Goal: Transaction & Acquisition: Book appointment/travel/reservation

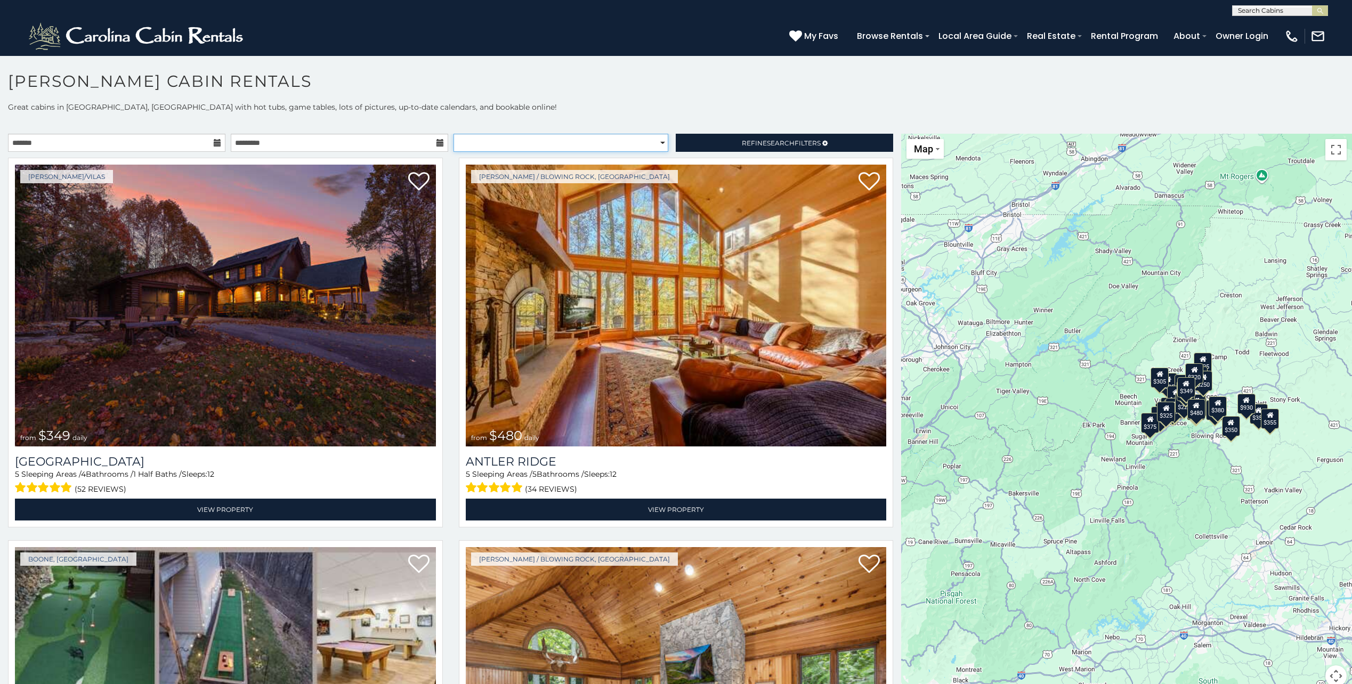
click at [660, 144] on select "**********" at bounding box center [560, 143] width 215 height 18
click at [214, 141] on icon at bounding box center [217, 142] width 7 height 7
click at [163, 142] on input "text" at bounding box center [116, 143] width 217 height 18
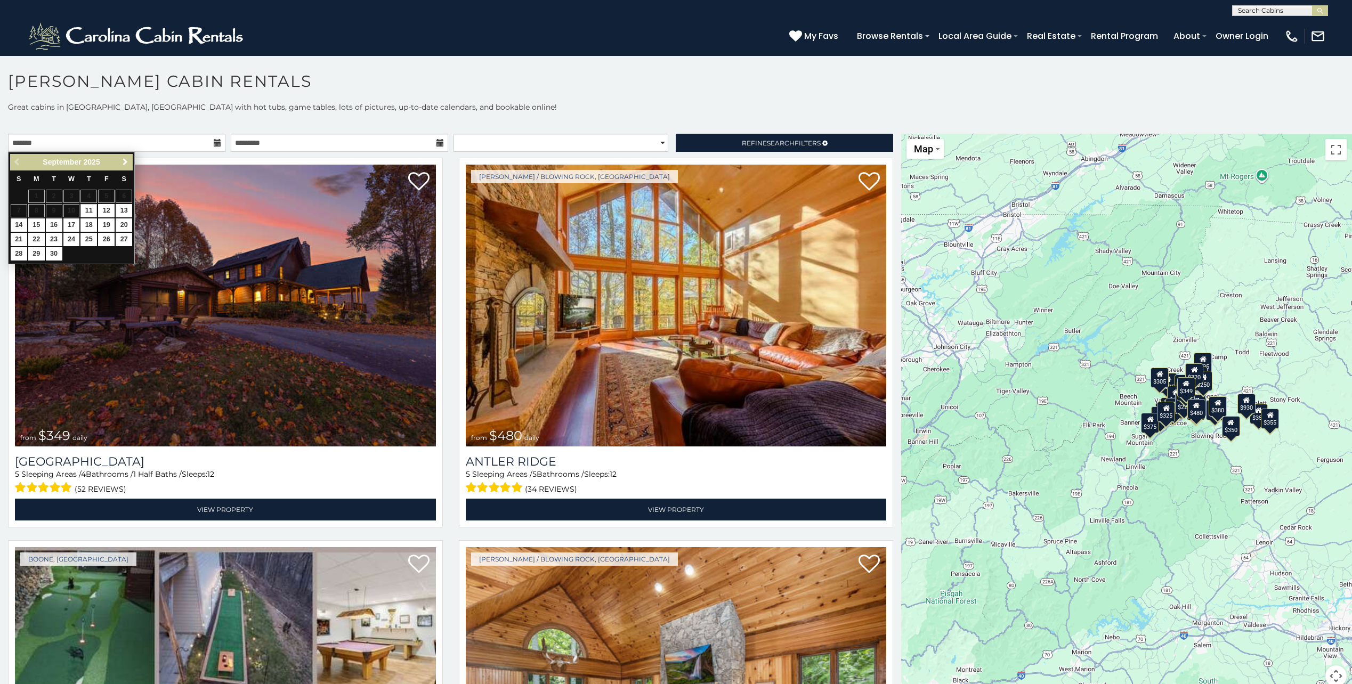
click at [126, 160] on span "Next" at bounding box center [125, 162] width 9 height 9
click at [125, 158] on span "Next" at bounding box center [125, 162] width 9 height 9
click at [126, 156] on link "Next" at bounding box center [124, 162] width 13 height 13
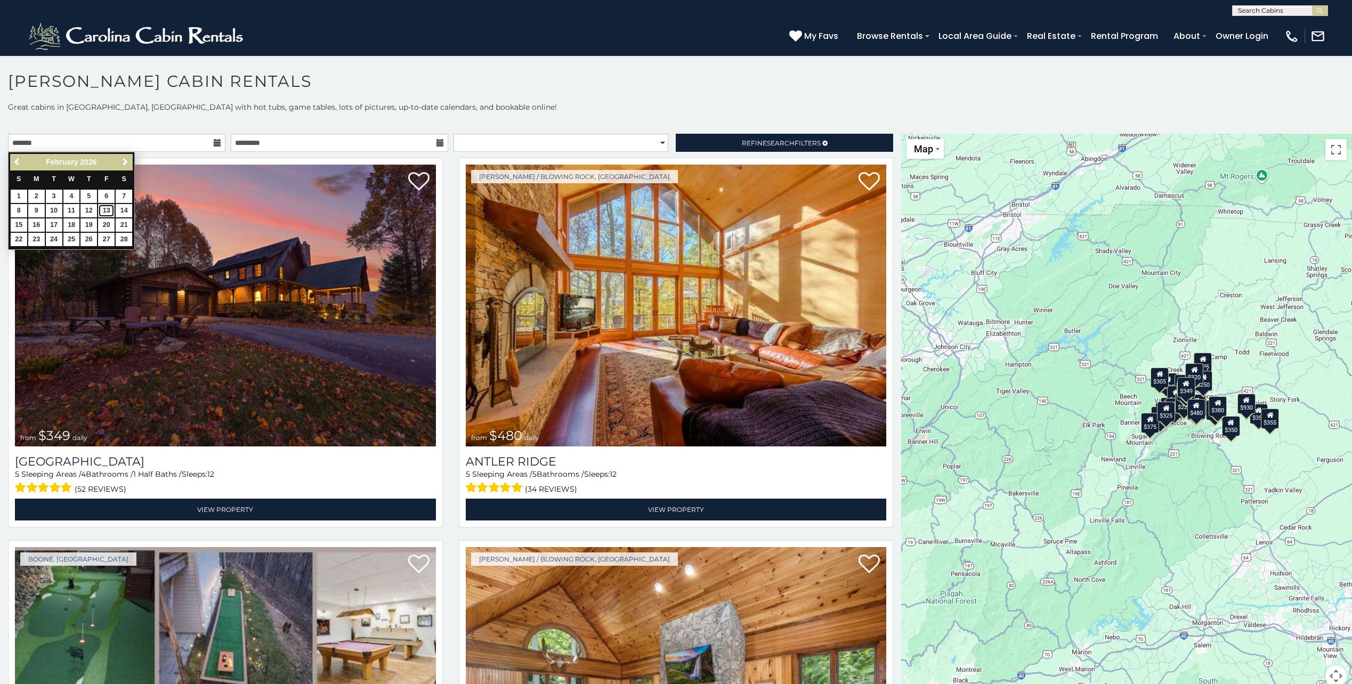
click at [104, 207] on link "13" at bounding box center [106, 210] width 17 height 13
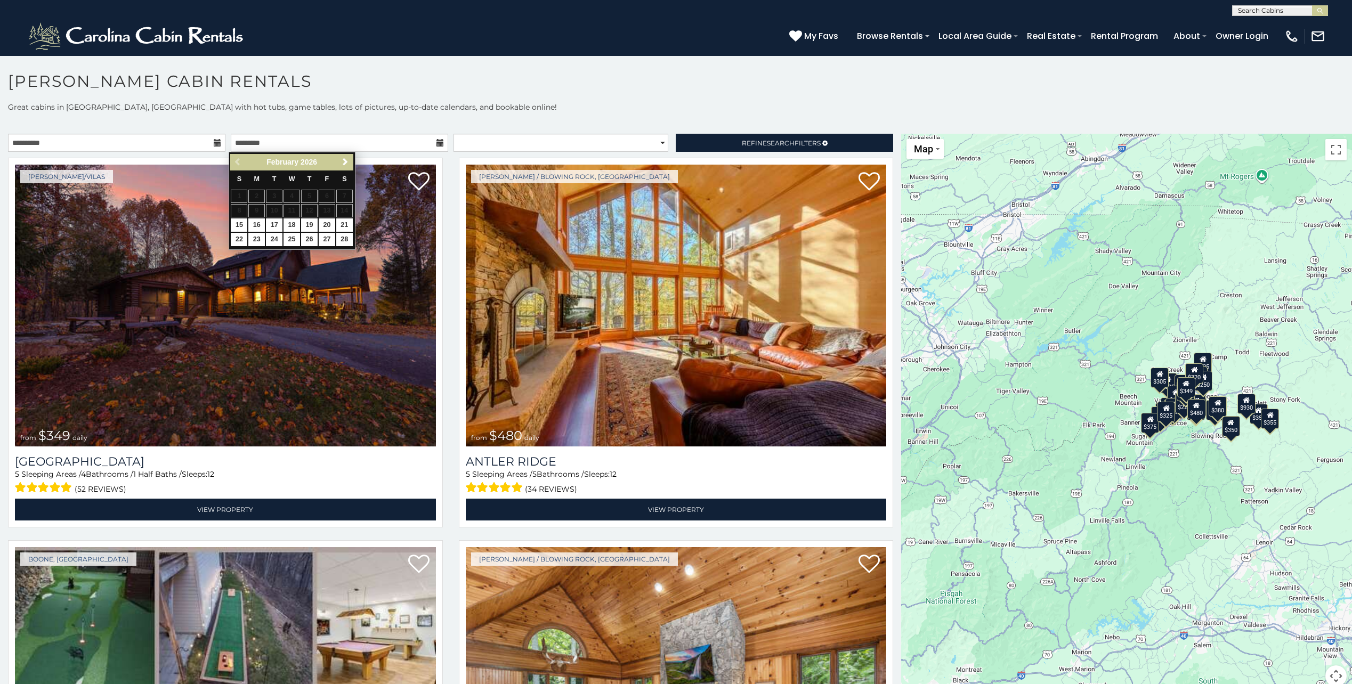
click at [214, 140] on icon at bounding box center [217, 142] width 7 height 7
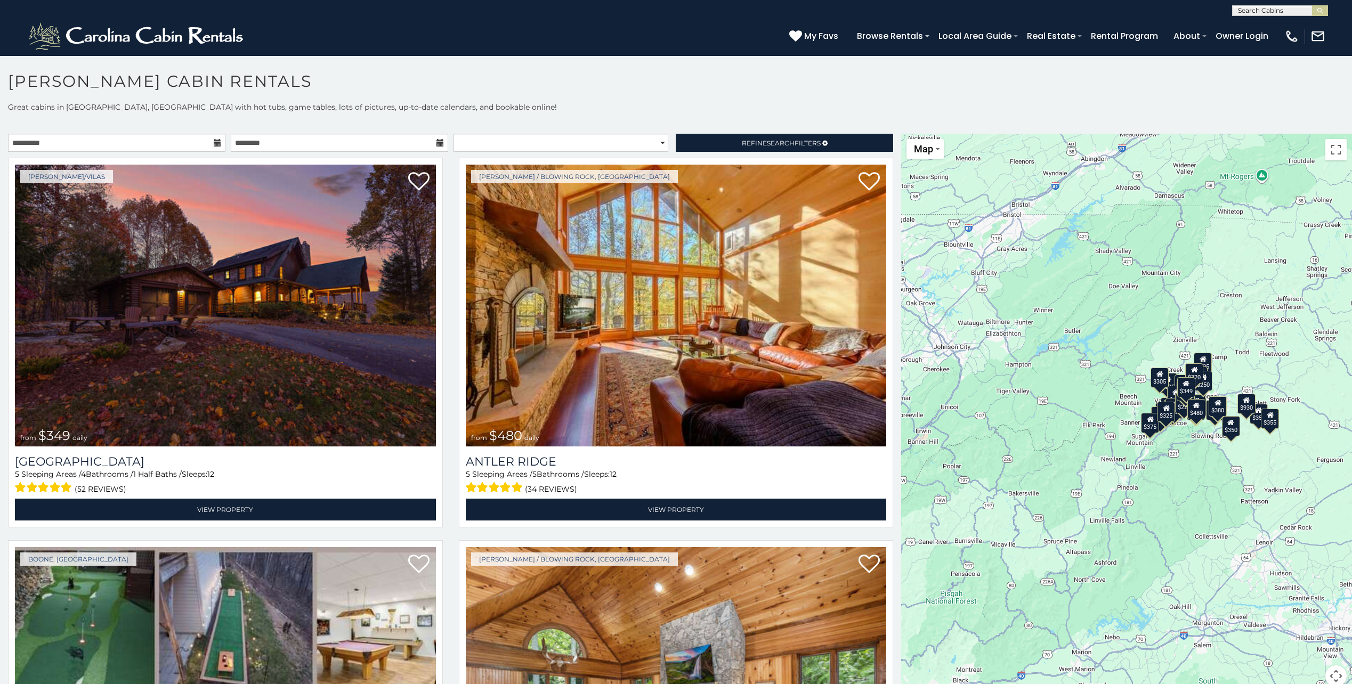
click at [214, 140] on icon at bounding box center [217, 142] width 7 height 7
click at [214, 142] on icon at bounding box center [217, 142] width 7 height 7
drag, startPoint x: 215, startPoint y: 139, endPoint x: 191, endPoint y: 143, distance: 24.4
click at [214, 139] on icon at bounding box center [217, 142] width 7 height 7
click at [173, 142] on input "**********" at bounding box center [116, 143] width 217 height 18
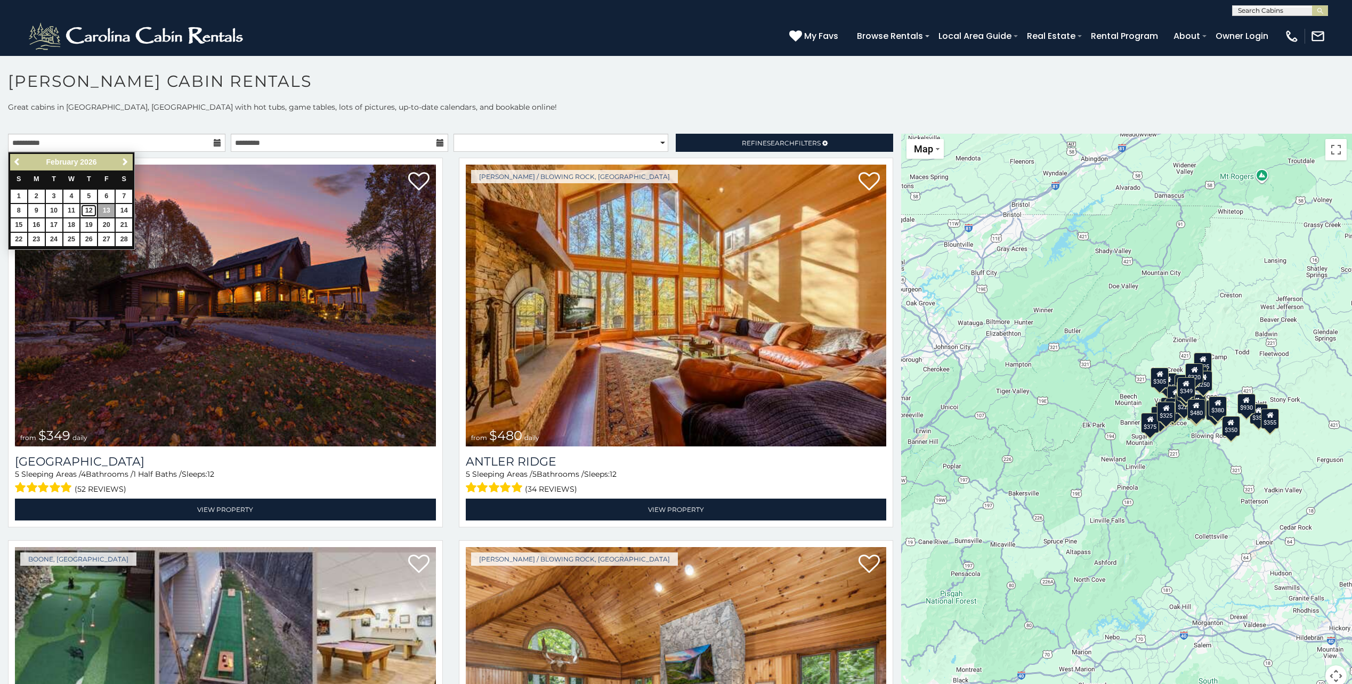
click at [87, 205] on link "12" at bounding box center [88, 210] width 17 height 13
type input "**********"
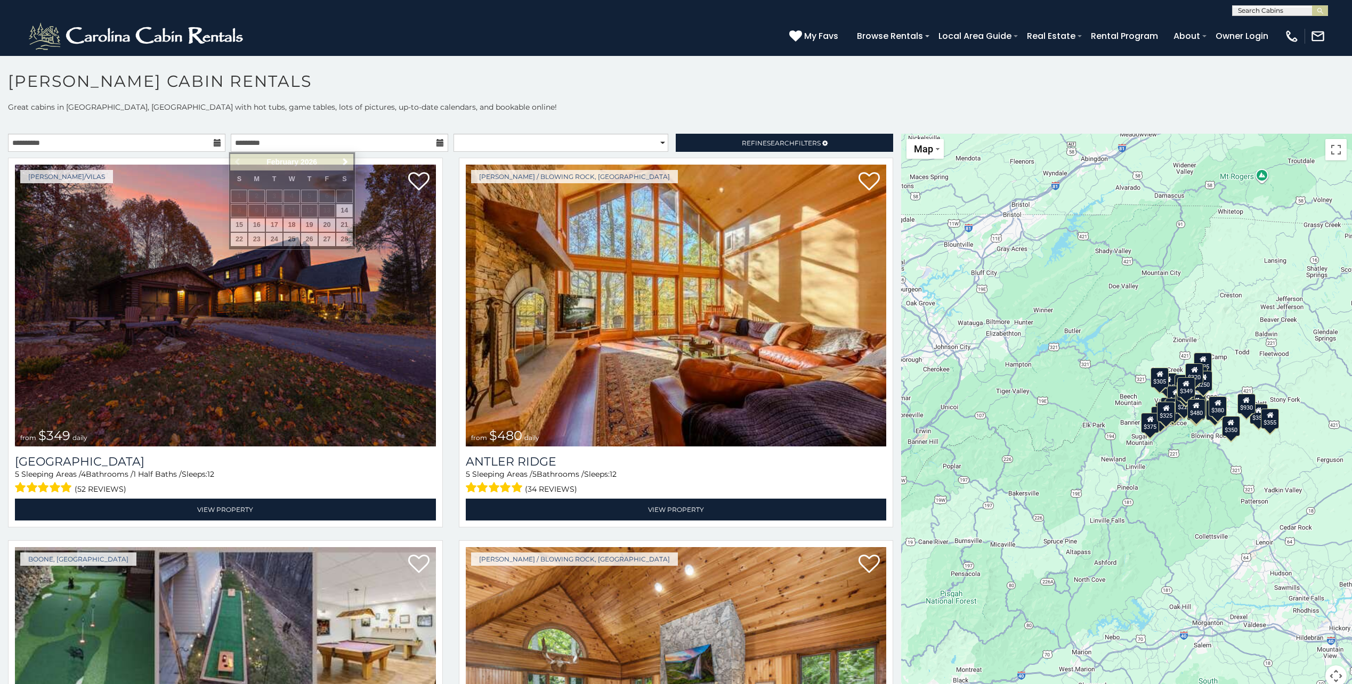
click at [436, 143] on icon at bounding box center [439, 142] width 7 height 7
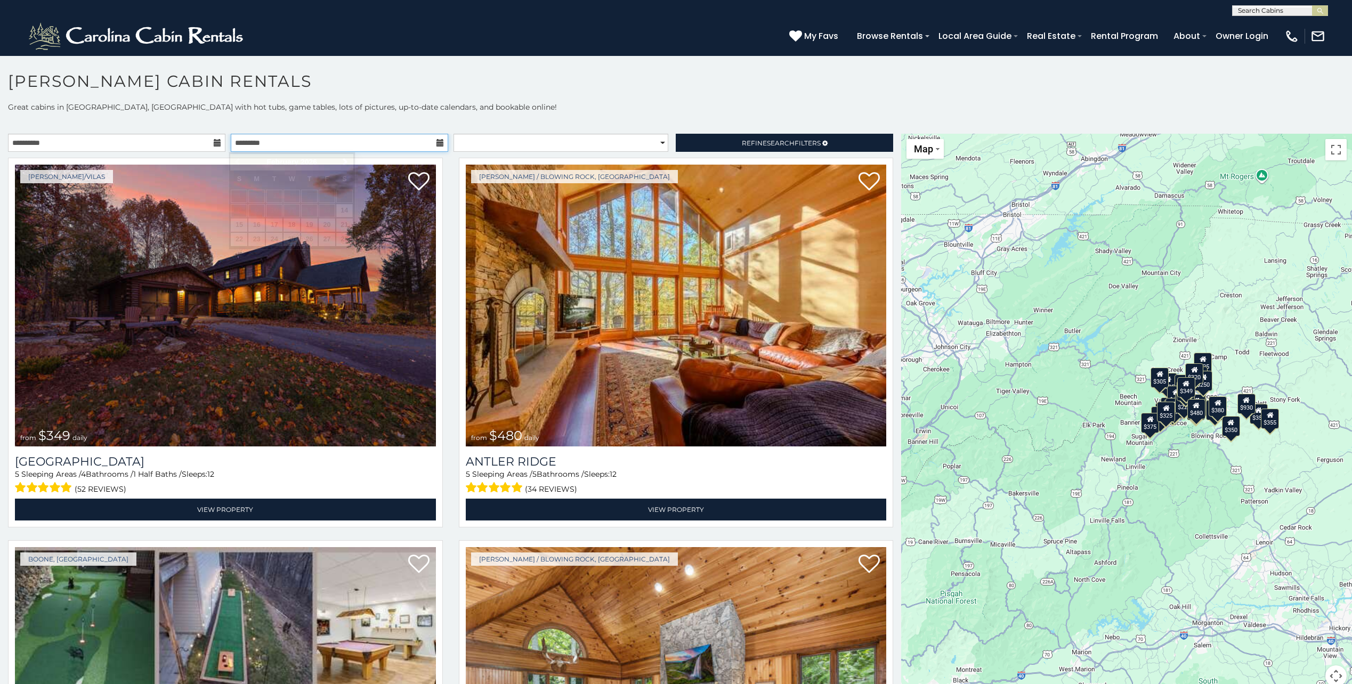
click at [390, 138] on input "text" at bounding box center [339, 143] width 217 height 18
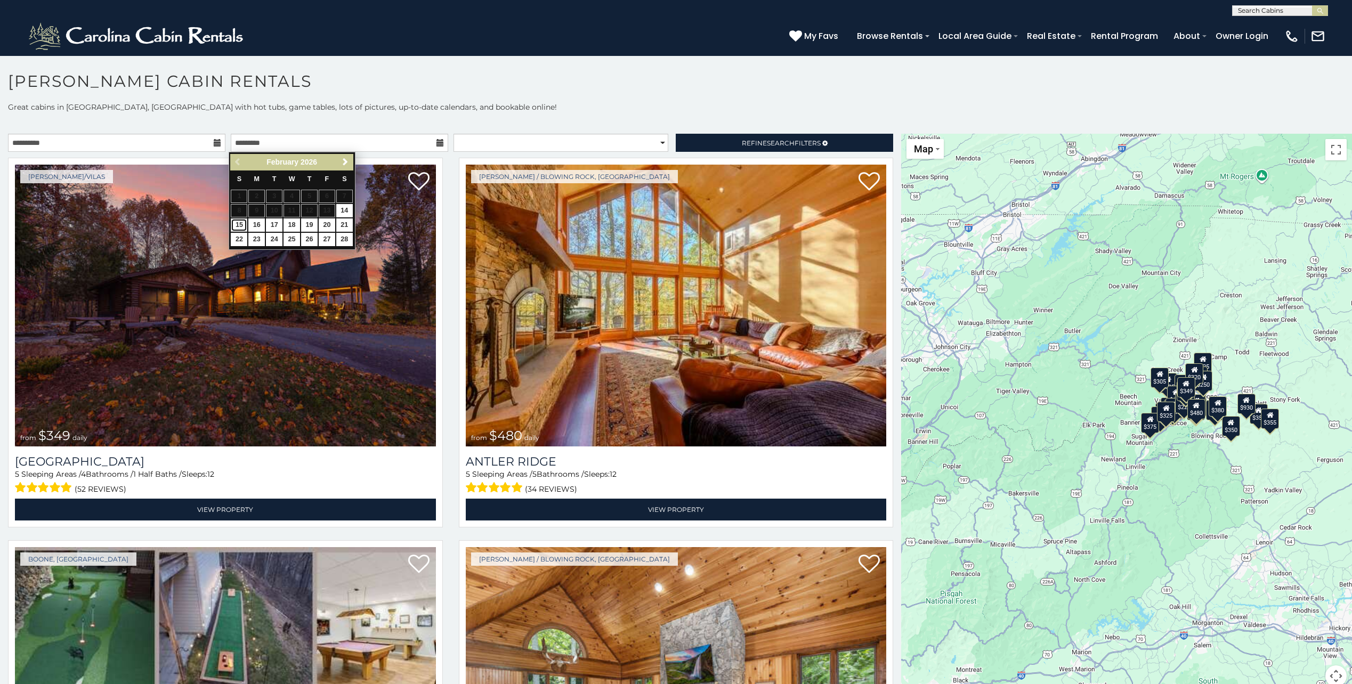
click at [238, 221] on link "15" at bounding box center [239, 224] width 17 height 13
type input "**********"
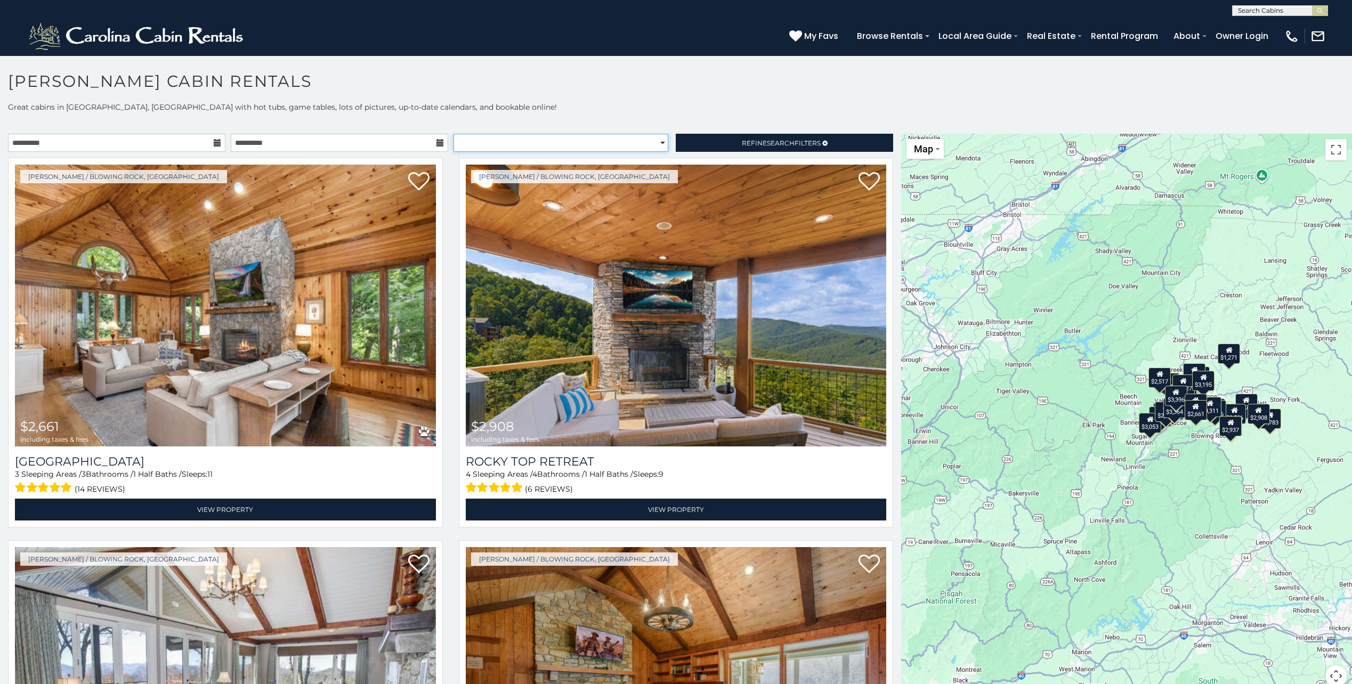
click at [657, 143] on select "**********" at bounding box center [560, 143] width 215 height 18
select select "**********"
click at [453, 134] on select "**********" at bounding box center [560, 143] width 215 height 18
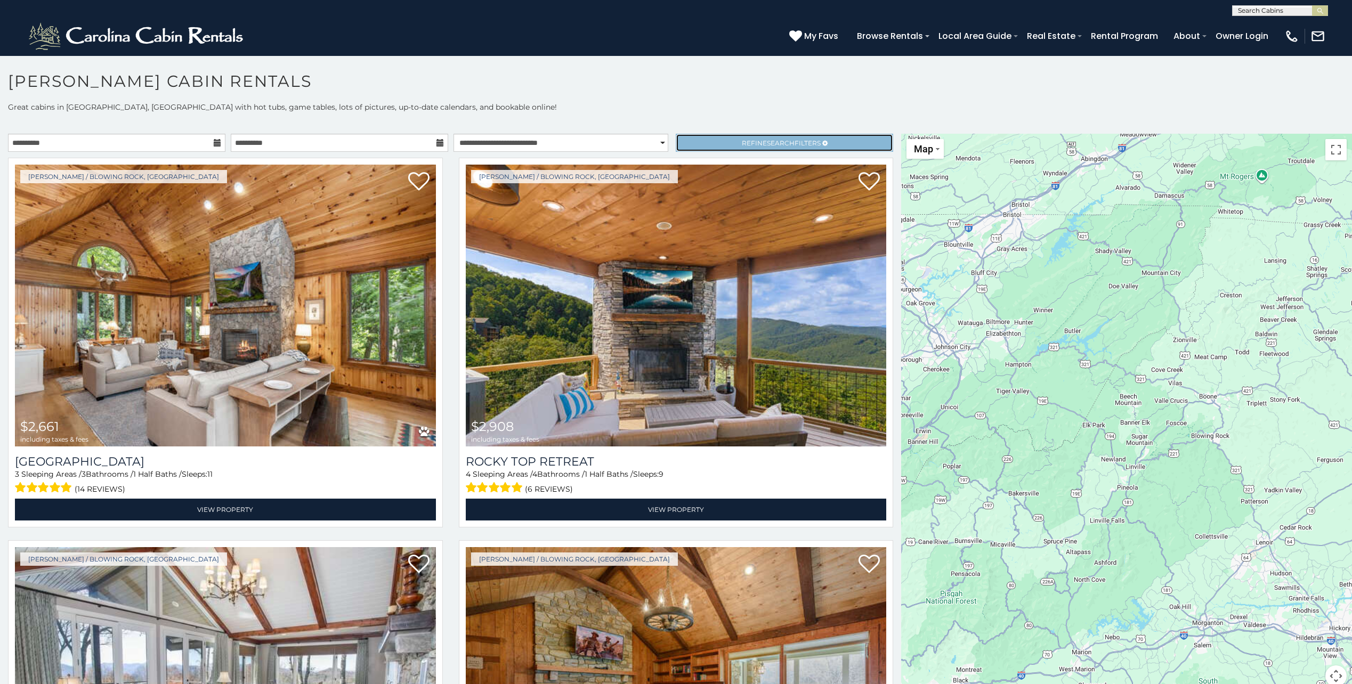
click at [767, 142] on span "Search" at bounding box center [781, 143] width 28 height 8
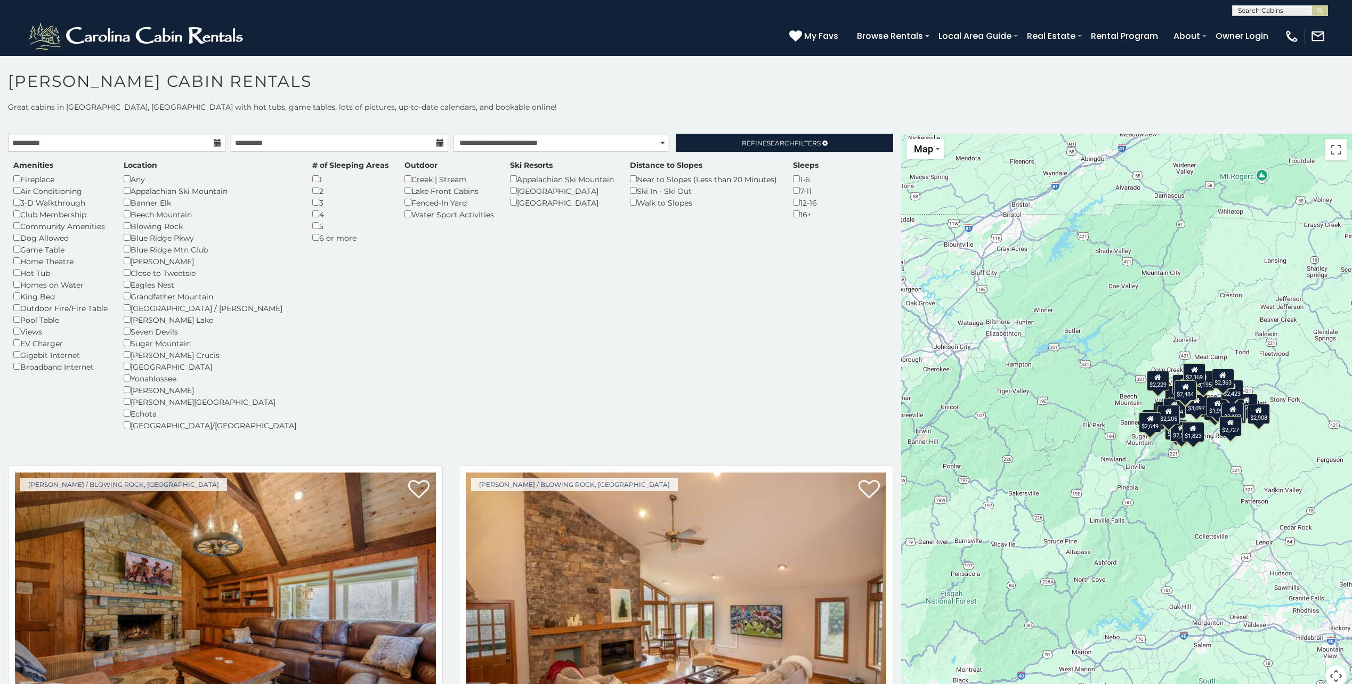
click at [132, 178] on div "Any" at bounding box center [210, 179] width 173 height 12
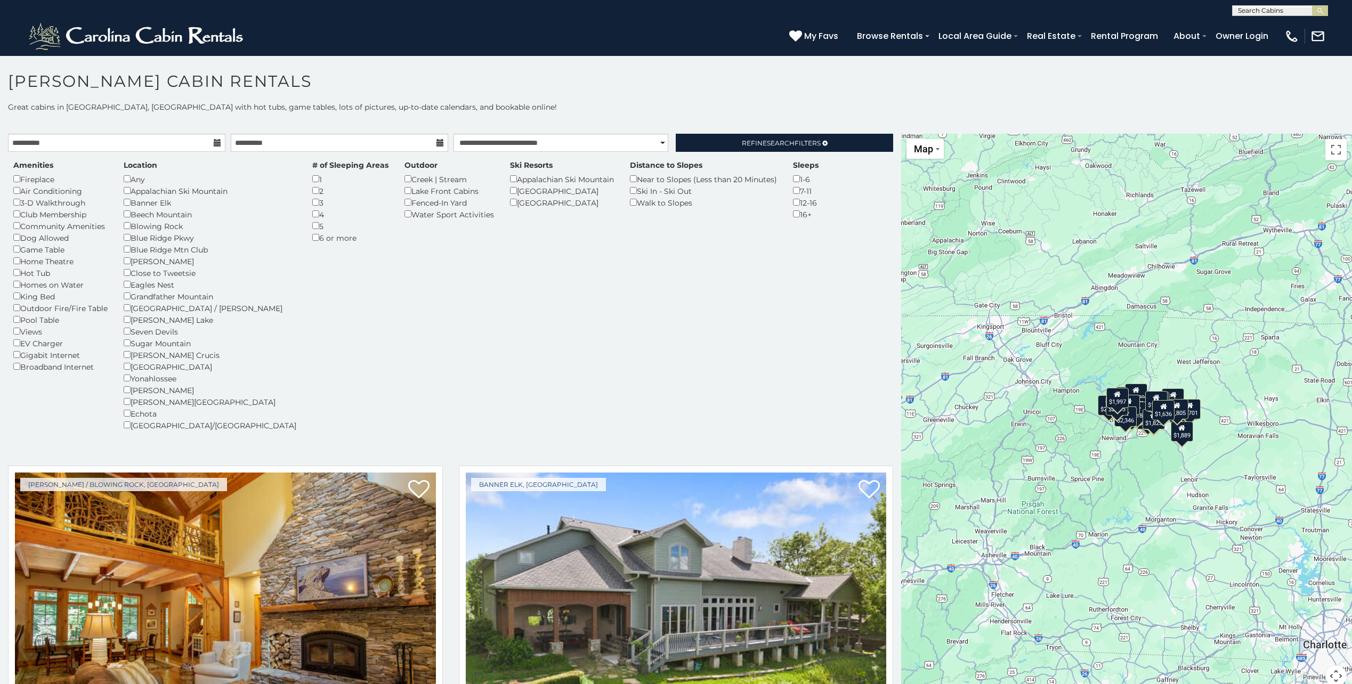
click at [685, 99] on h1 "Boone Cabin Rentals" at bounding box center [676, 86] width 1352 height 30
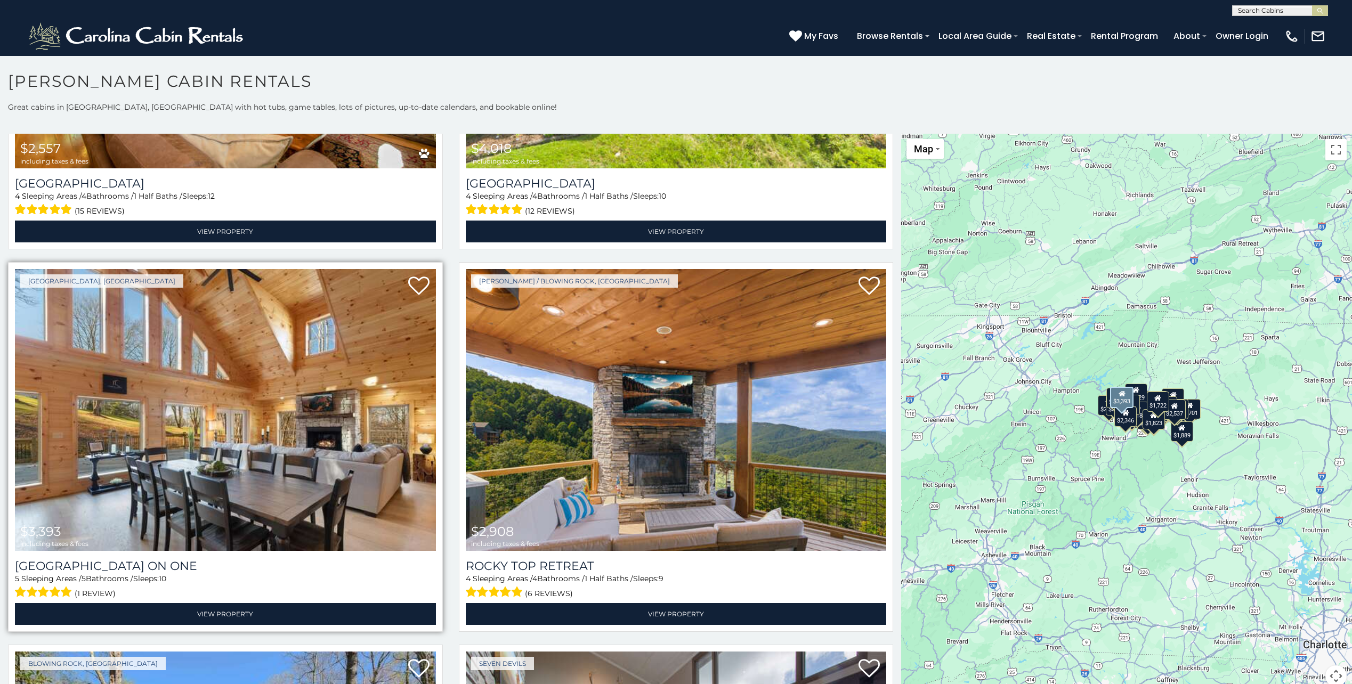
scroll to position [639, 0]
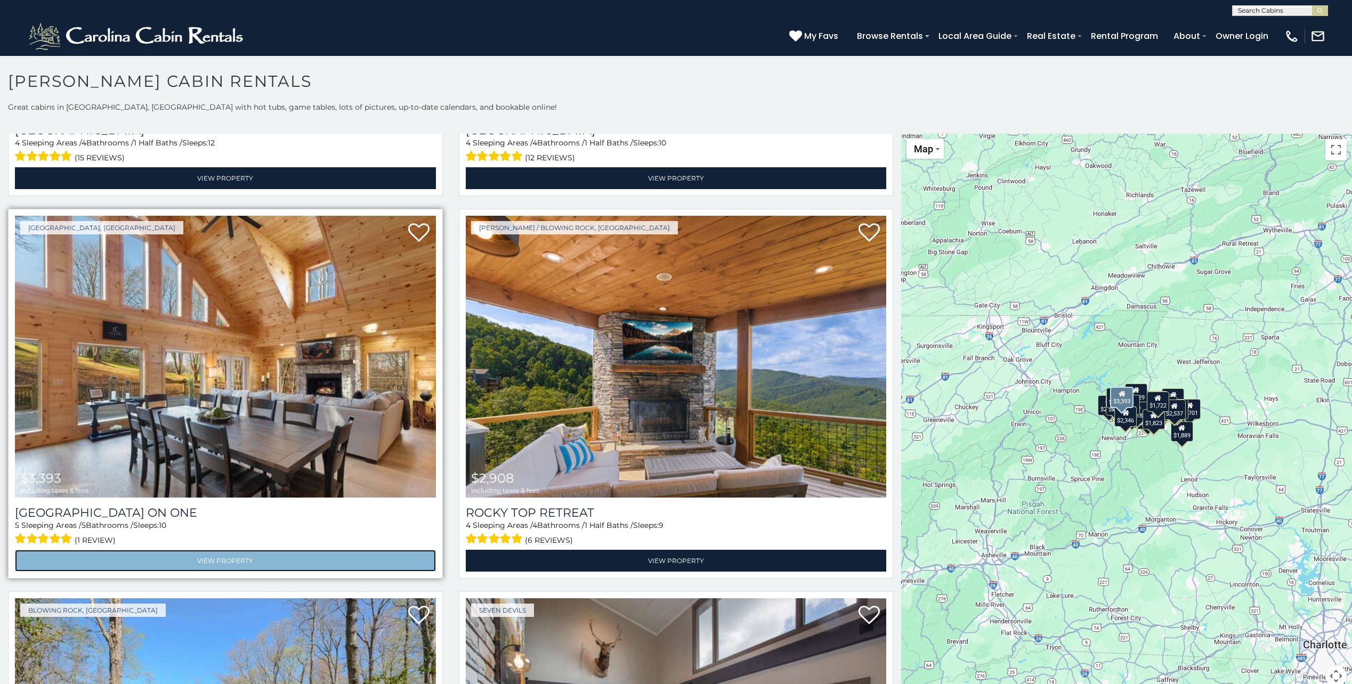
click at [241, 550] on link "View Property" at bounding box center [225, 561] width 421 height 22
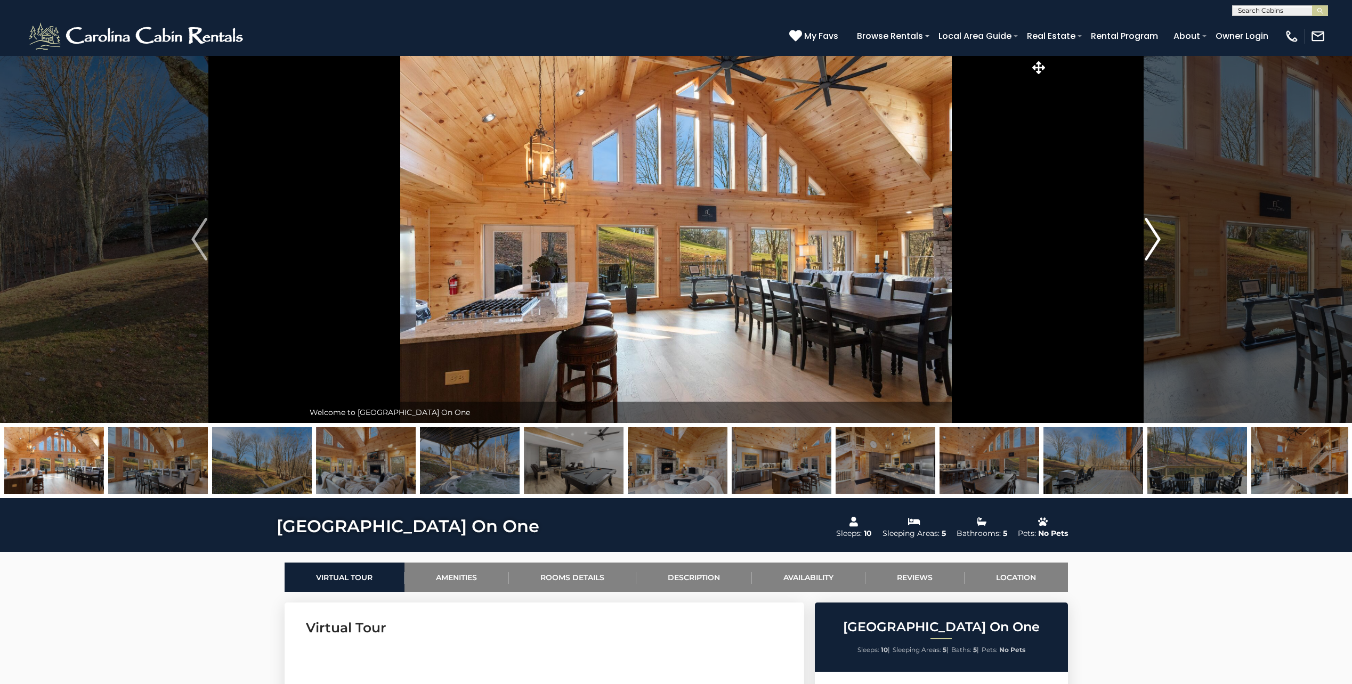
click at [1157, 233] on img "Next" at bounding box center [1152, 239] width 16 height 43
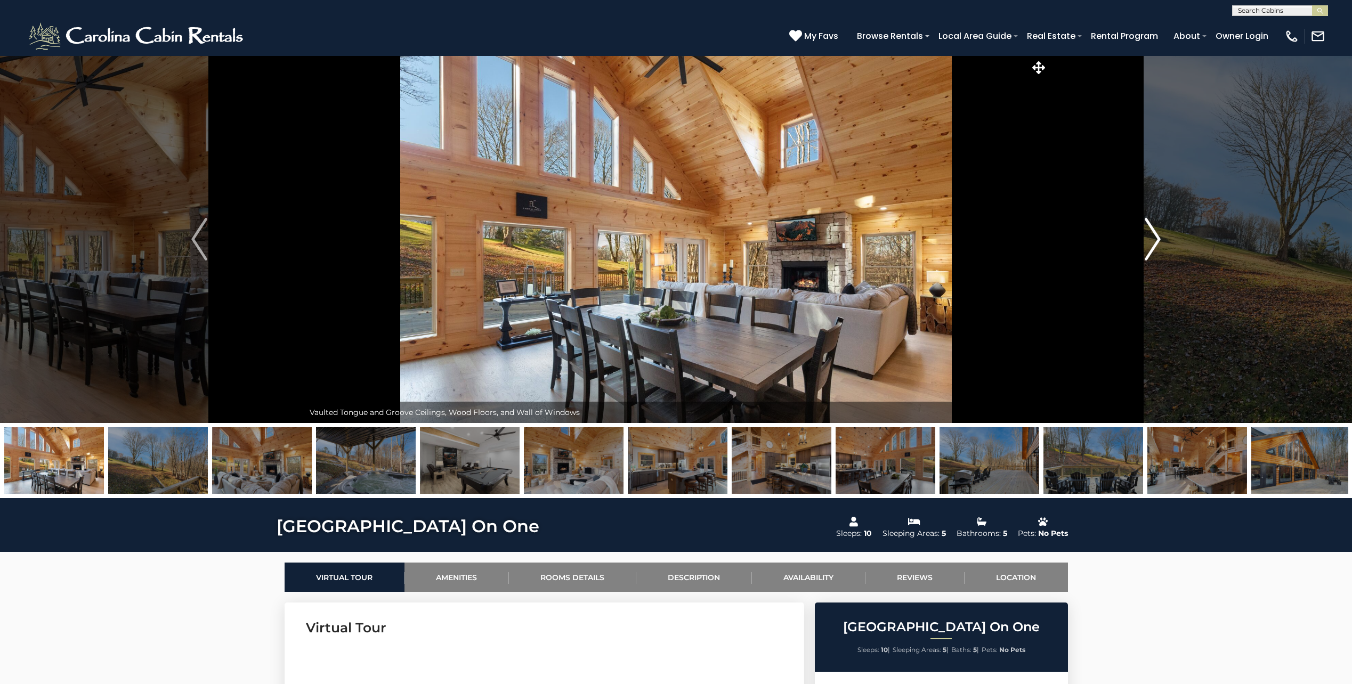
click at [1157, 233] on img "Next" at bounding box center [1152, 239] width 16 height 43
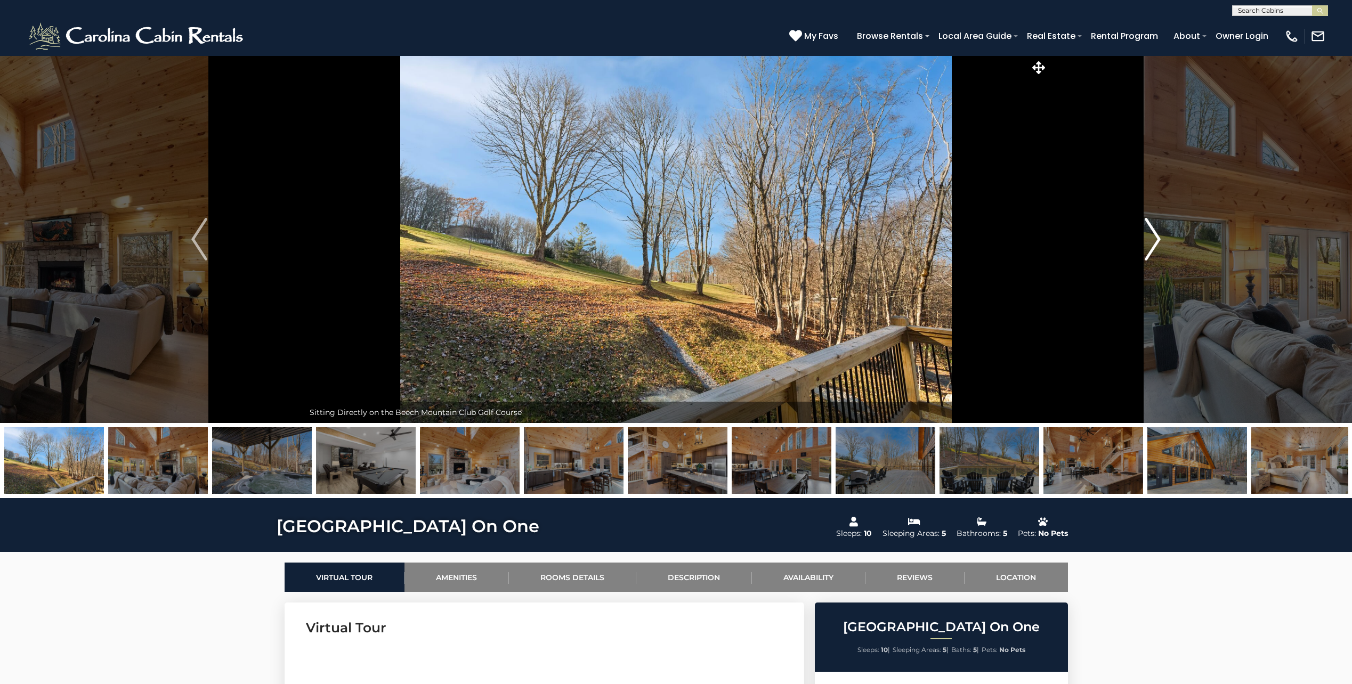
click at [1157, 234] on img "Next" at bounding box center [1152, 239] width 16 height 43
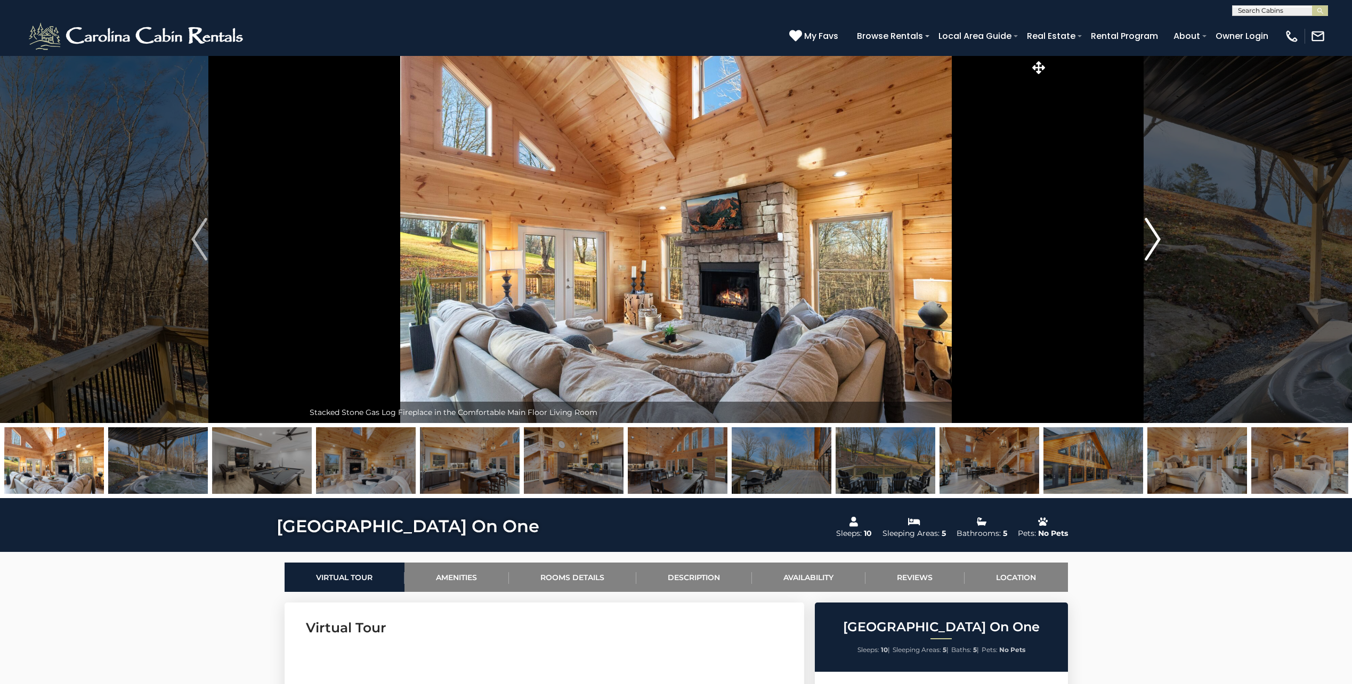
click at [1156, 236] on img "Next" at bounding box center [1152, 239] width 16 height 43
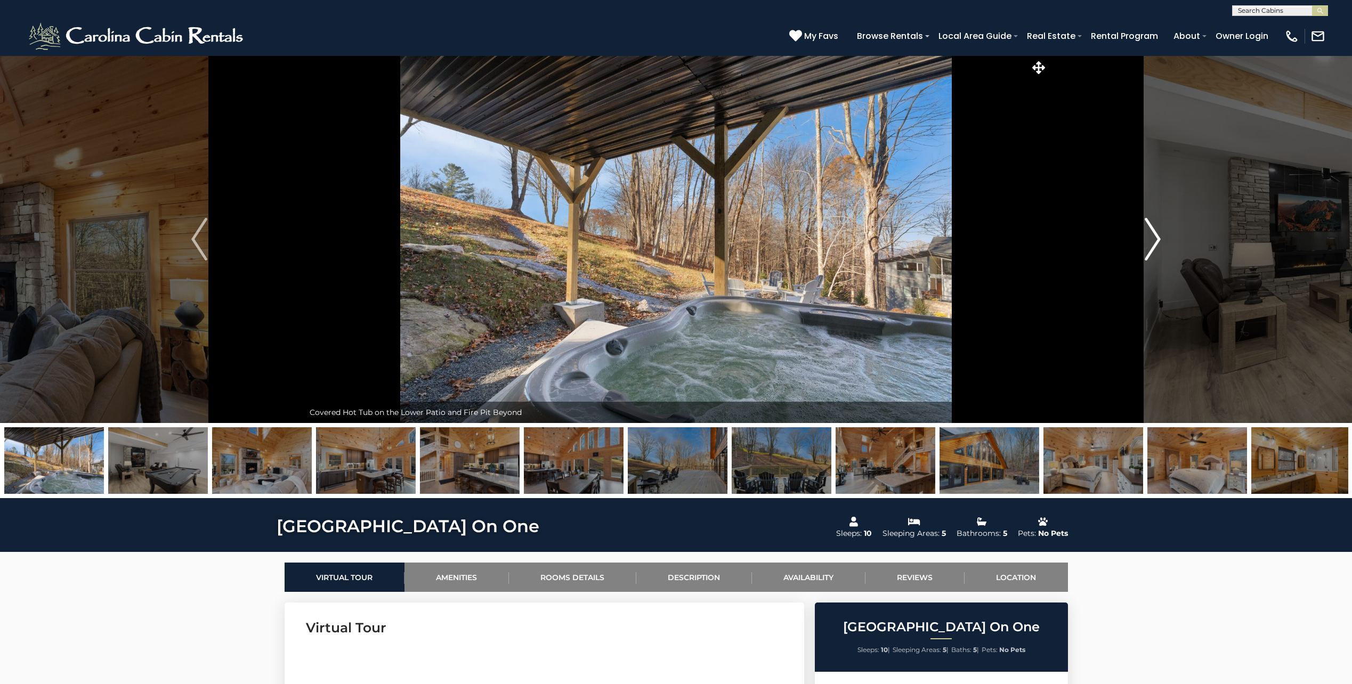
click at [1155, 239] on img "Next" at bounding box center [1152, 239] width 16 height 43
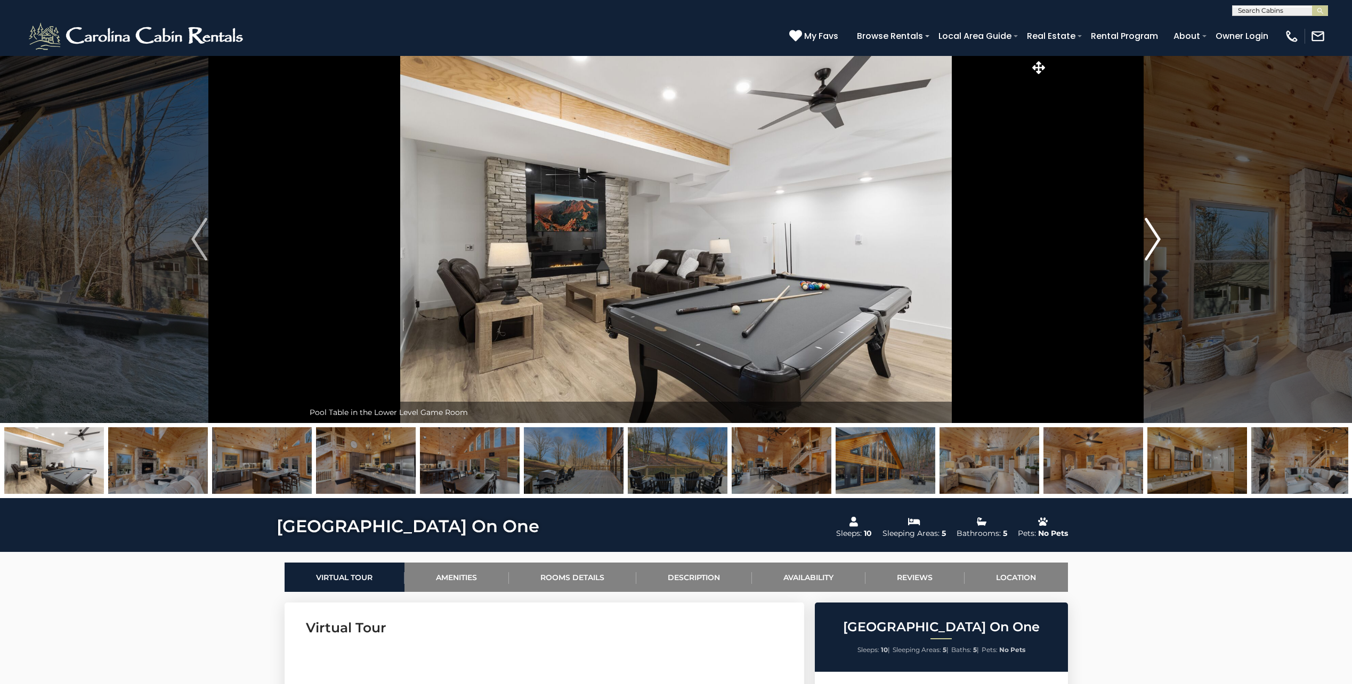
click at [1153, 243] on img "Next" at bounding box center [1152, 239] width 16 height 43
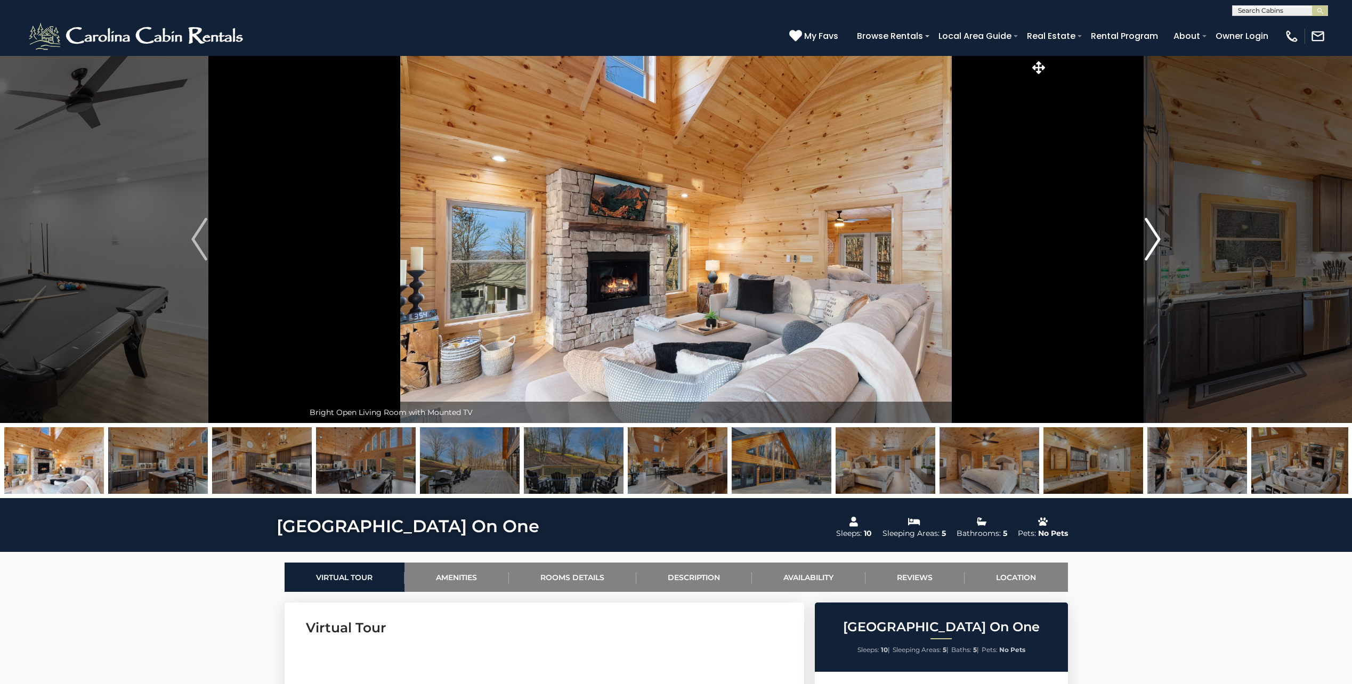
click at [1153, 243] on img "Next" at bounding box center [1152, 239] width 16 height 43
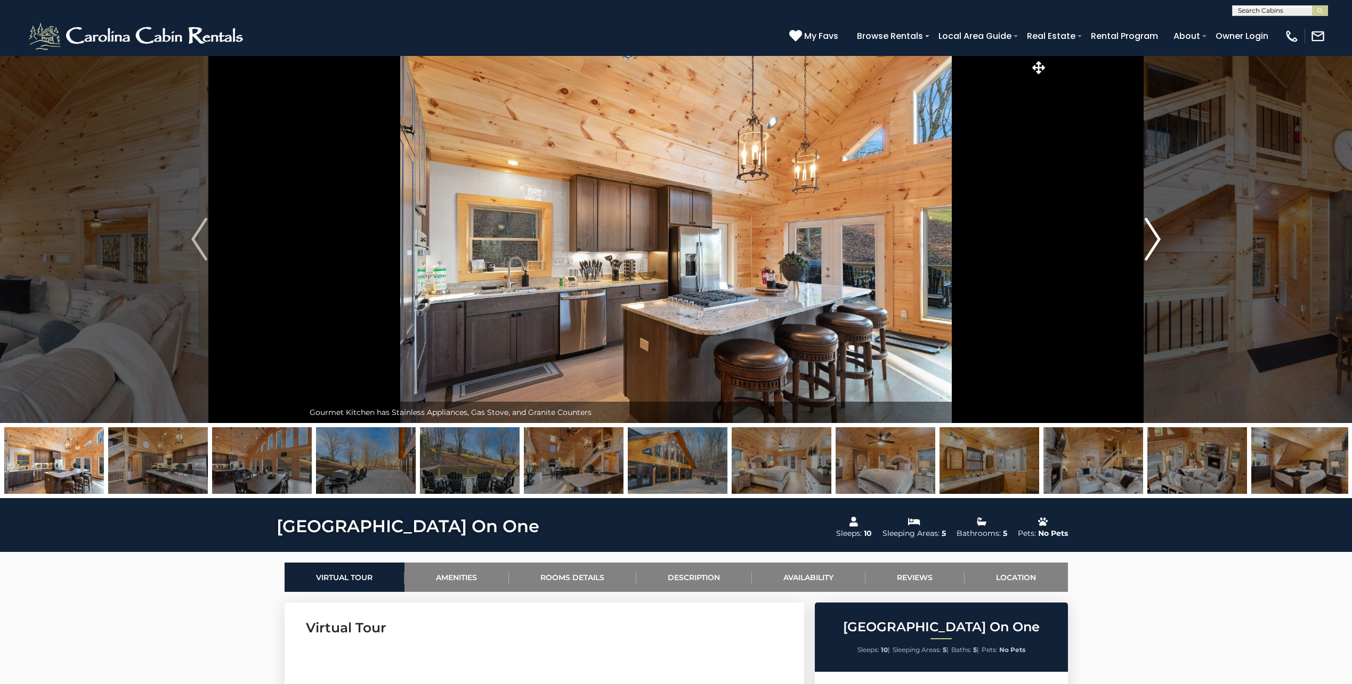
click at [1153, 243] on img "Next" at bounding box center [1152, 239] width 16 height 43
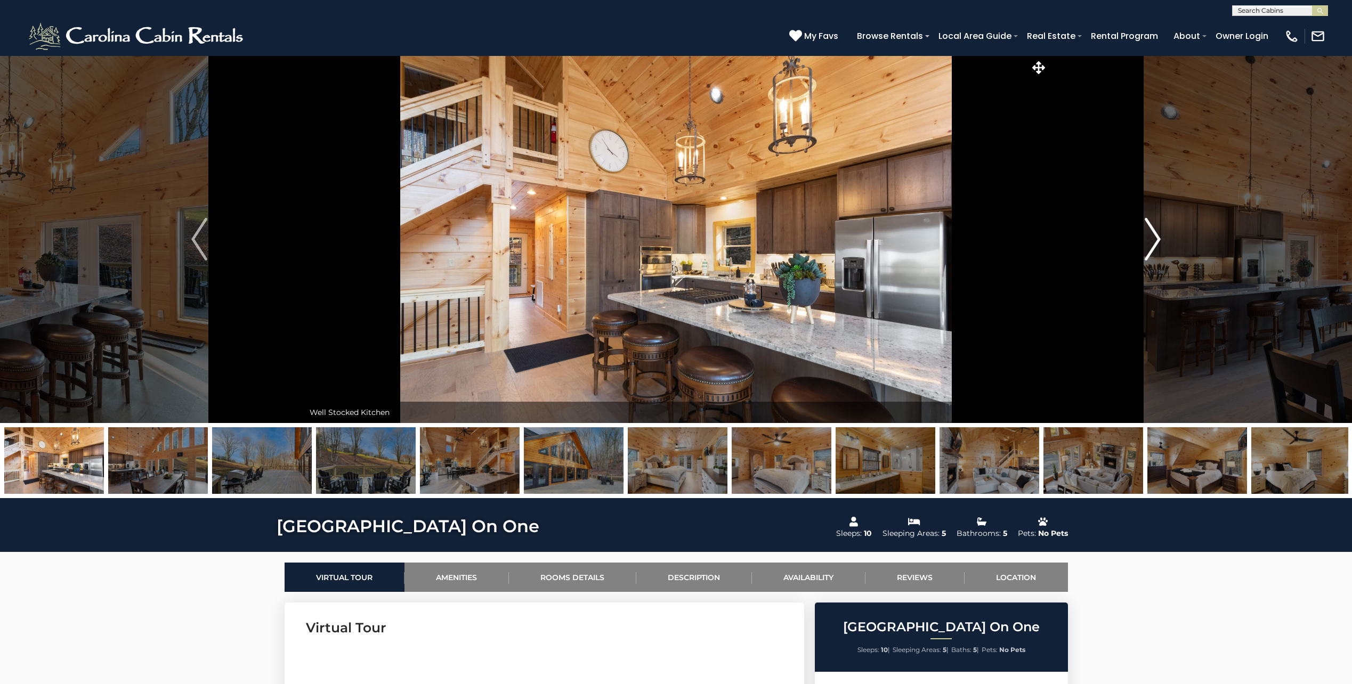
click at [1153, 245] on img "Next" at bounding box center [1152, 239] width 16 height 43
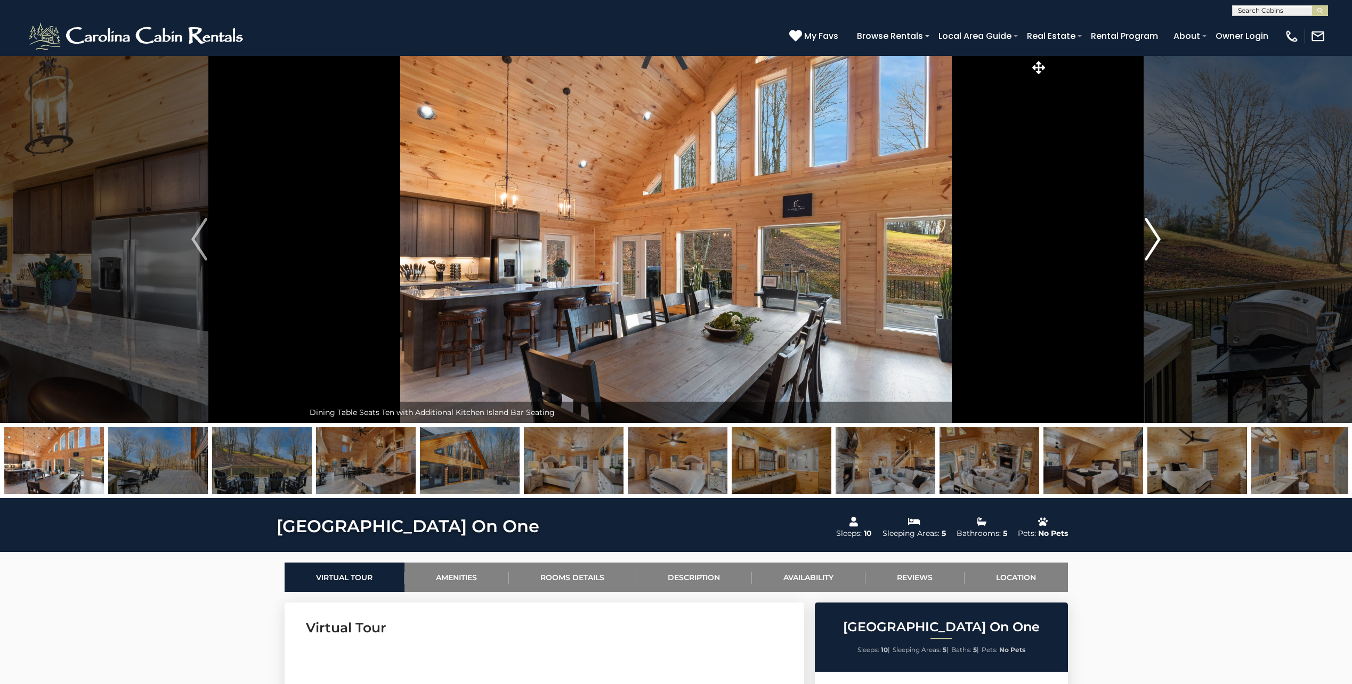
click at [1153, 245] on img "Next" at bounding box center [1152, 239] width 16 height 43
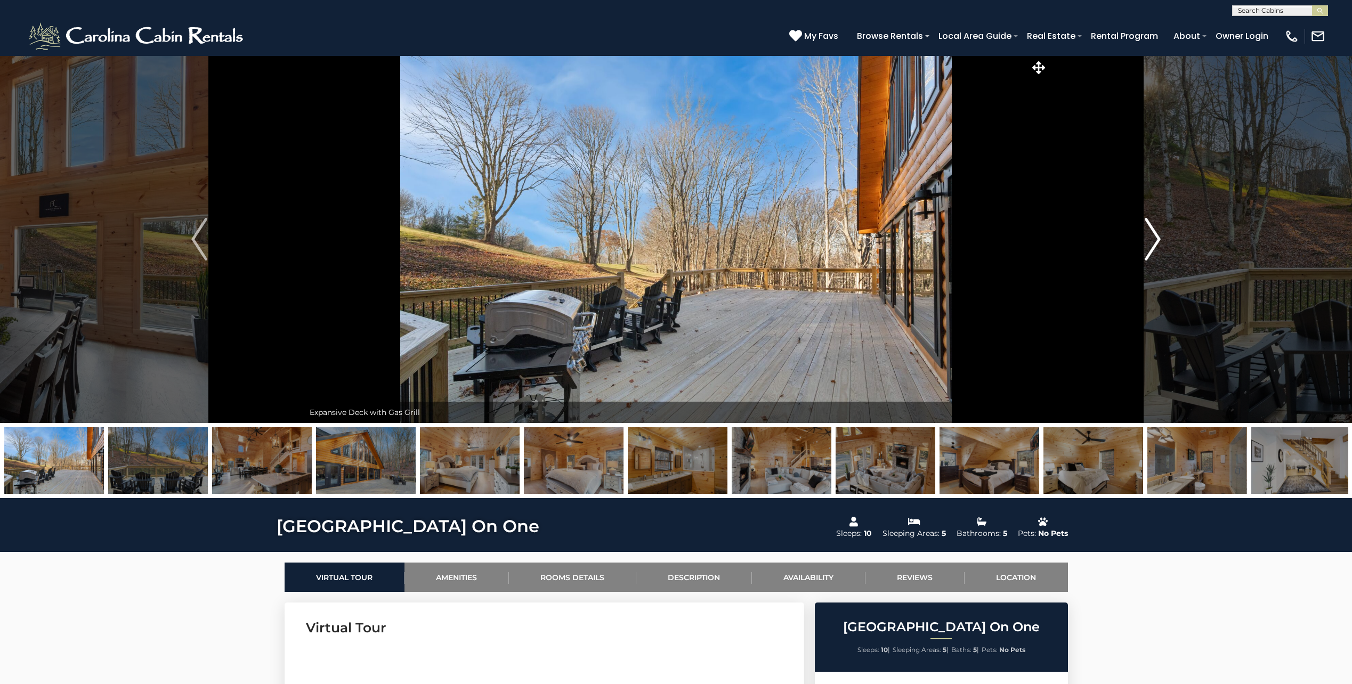
click at [1152, 246] on img "Next" at bounding box center [1152, 239] width 16 height 43
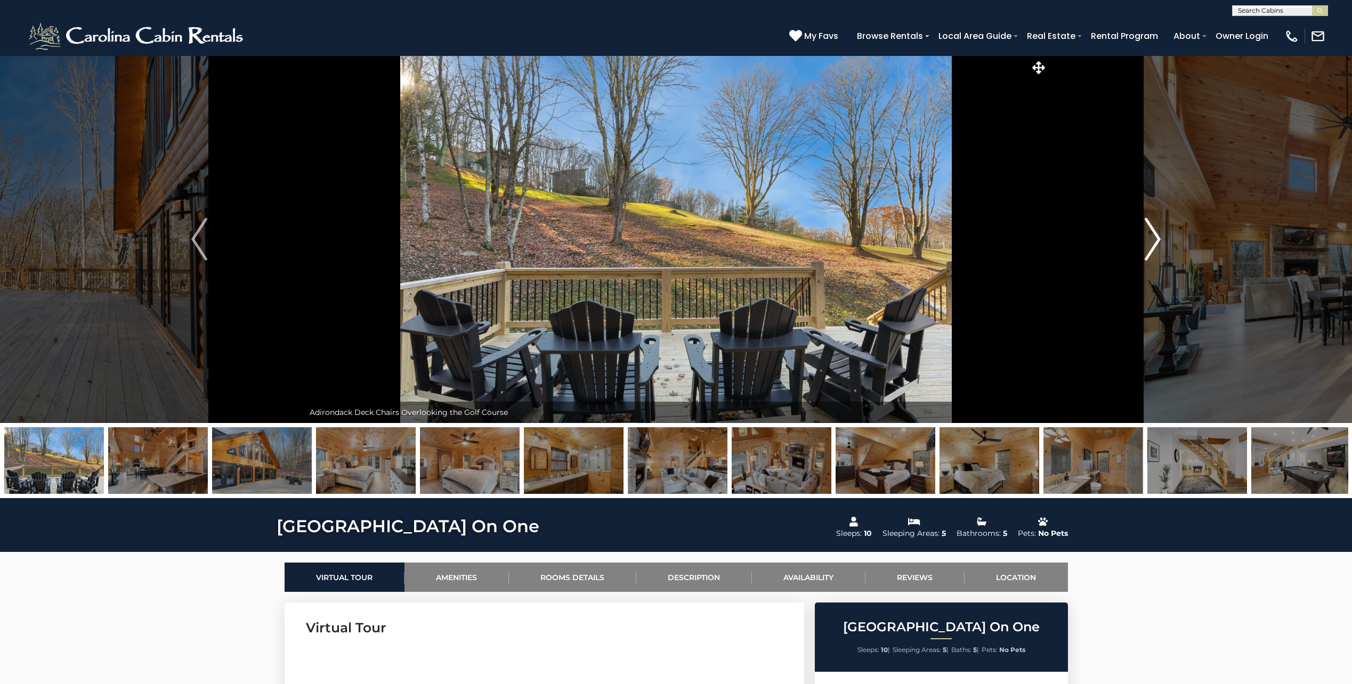
click at [1152, 246] on img "Next" at bounding box center [1152, 239] width 16 height 43
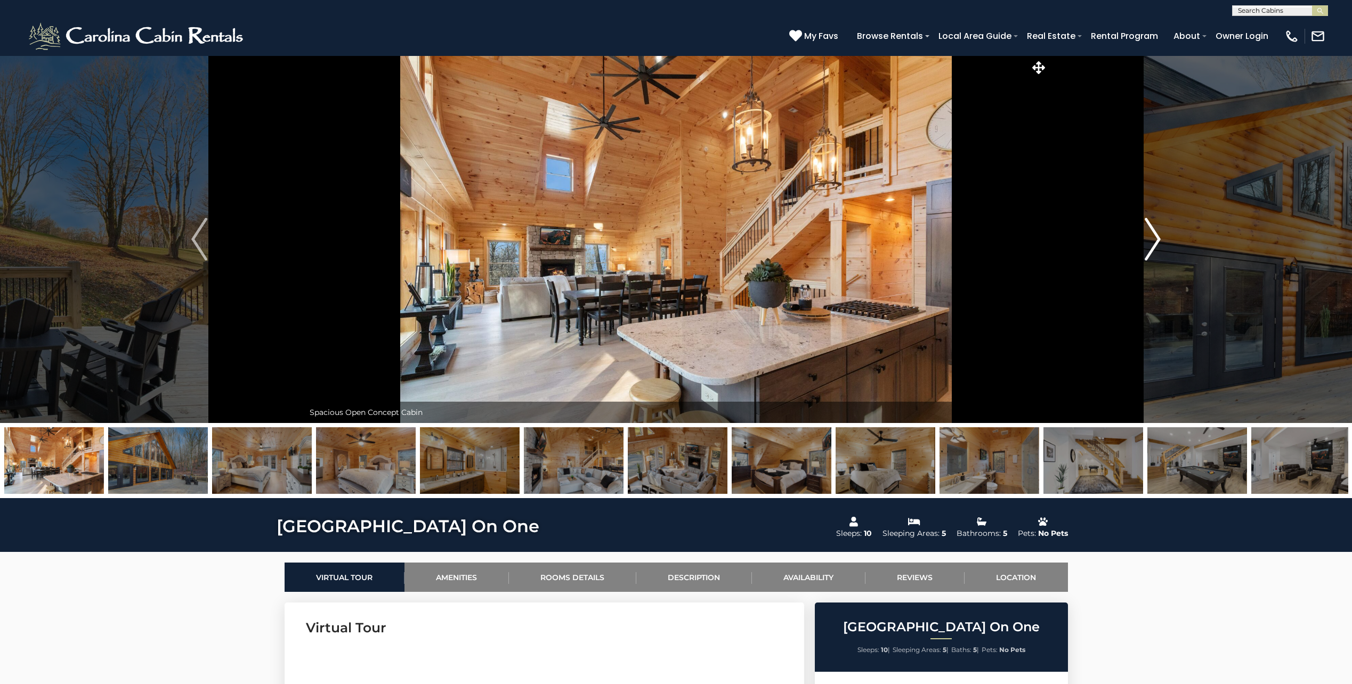
click at [1152, 246] on img "Next" at bounding box center [1152, 239] width 16 height 43
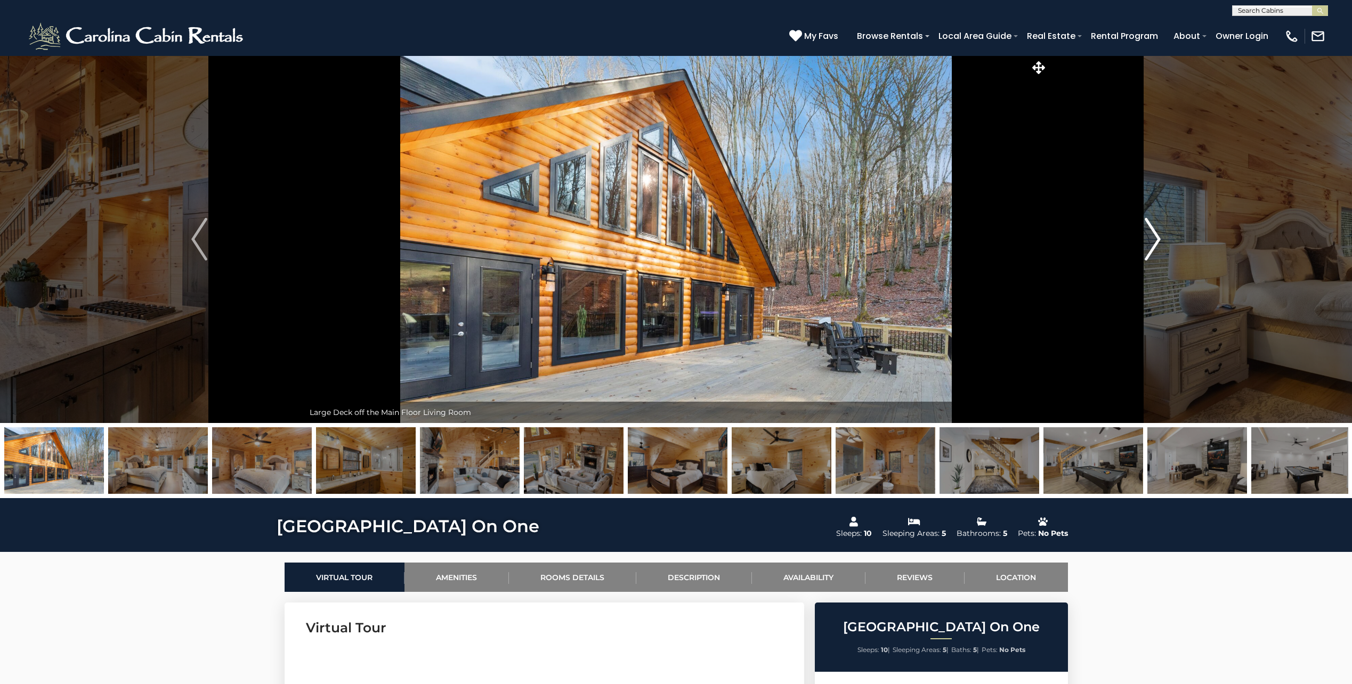
click at [1152, 246] on img "Next" at bounding box center [1152, 239] width 16 height 43
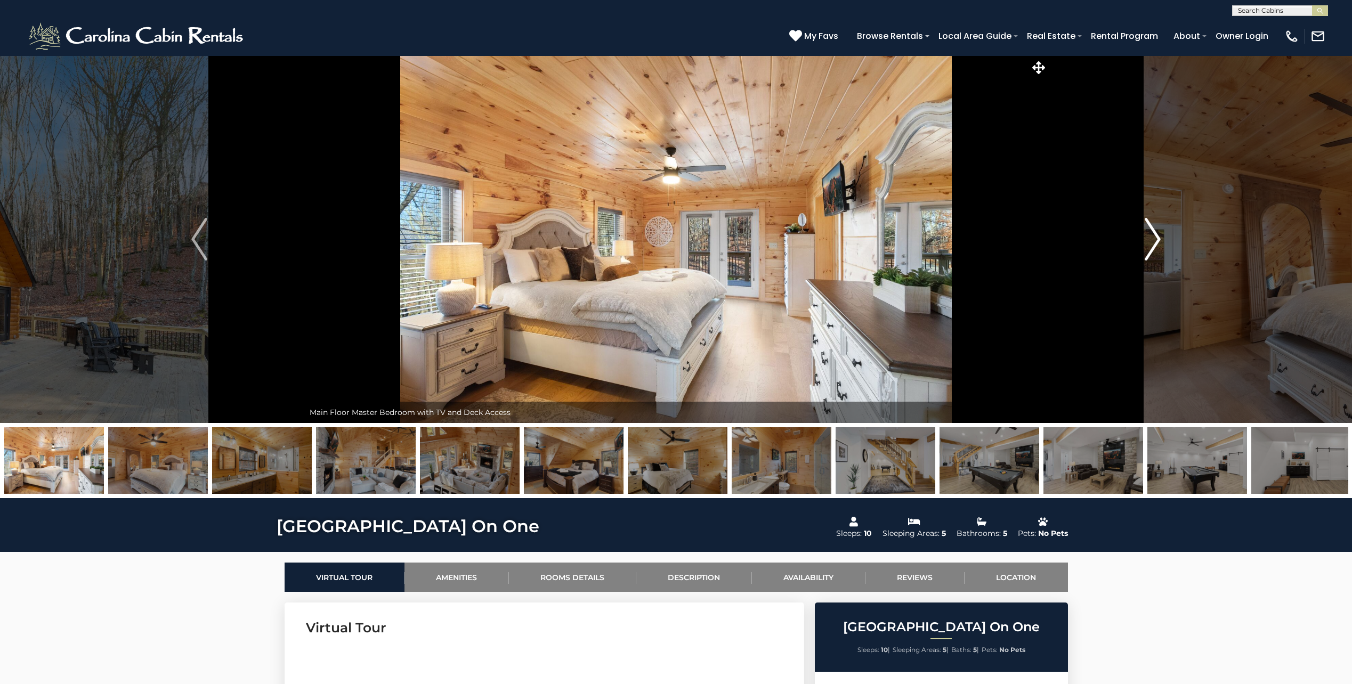
click at [1152, 246] on img "Next" at bounding box center [1152, 239] width 16 height 43
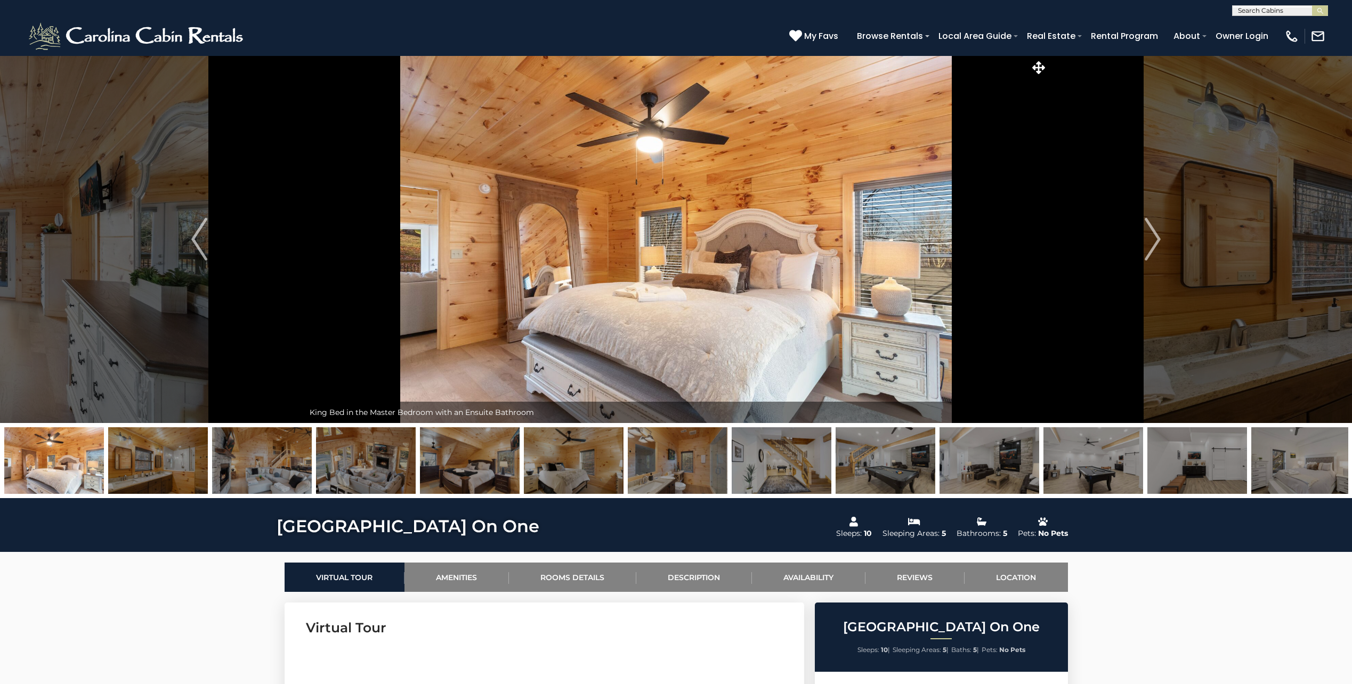
click at [1154, 229] on img "Next" at bounding box center [1152, 239] width 16 height 43
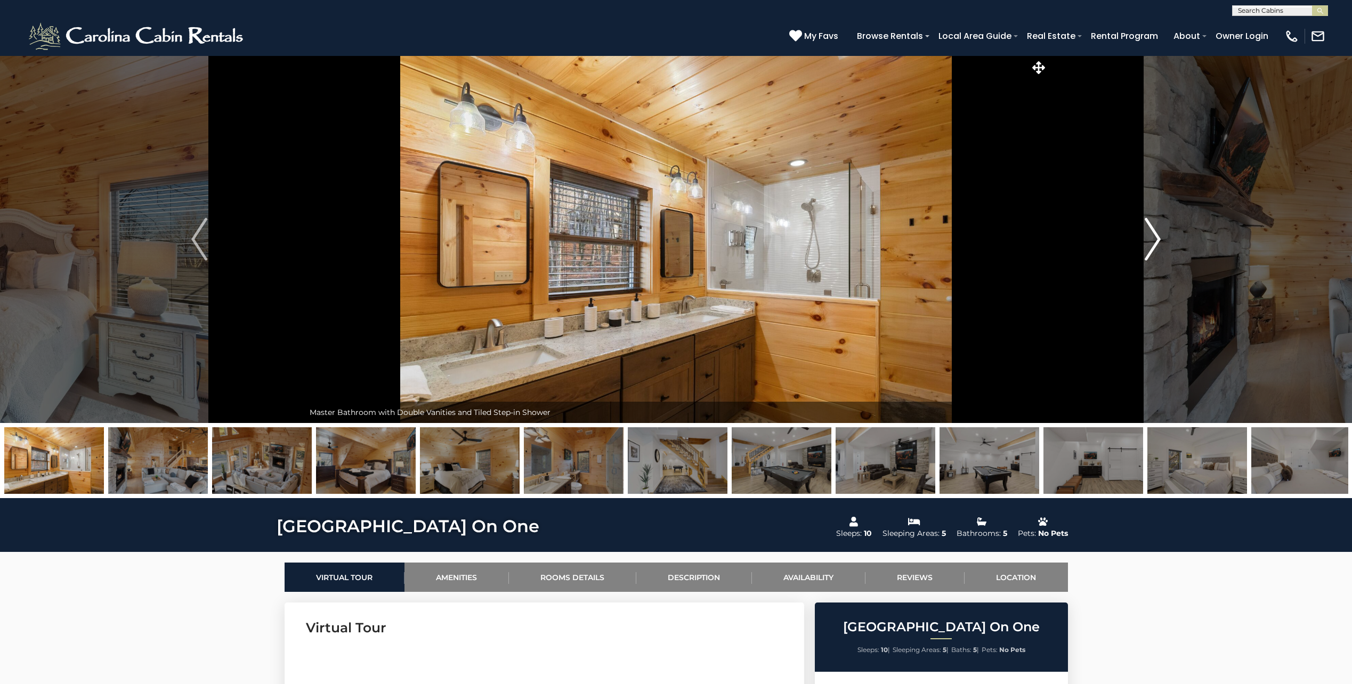
click at [1155, 229] on img "Next" at bounding box center [1152, 239] width 16 height 43
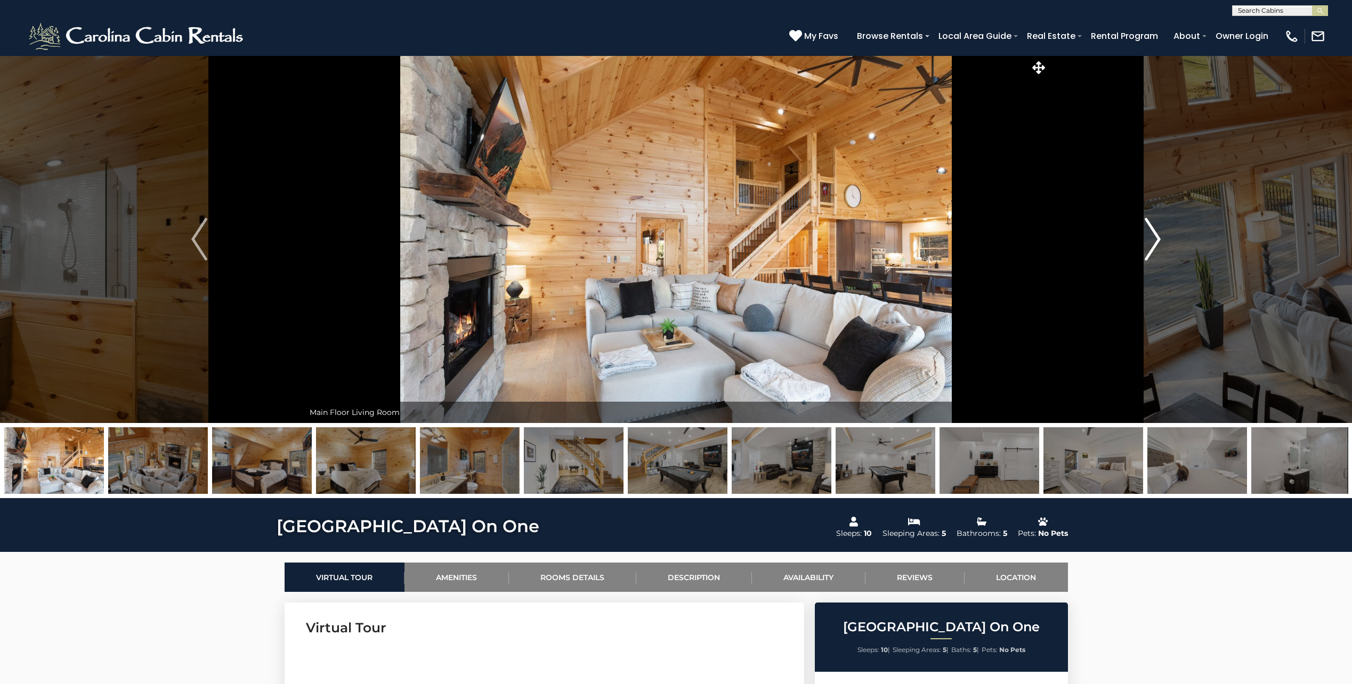
click at [1155, 229] on img "Next" at bounding box center [1152, 239] width 16 height 43
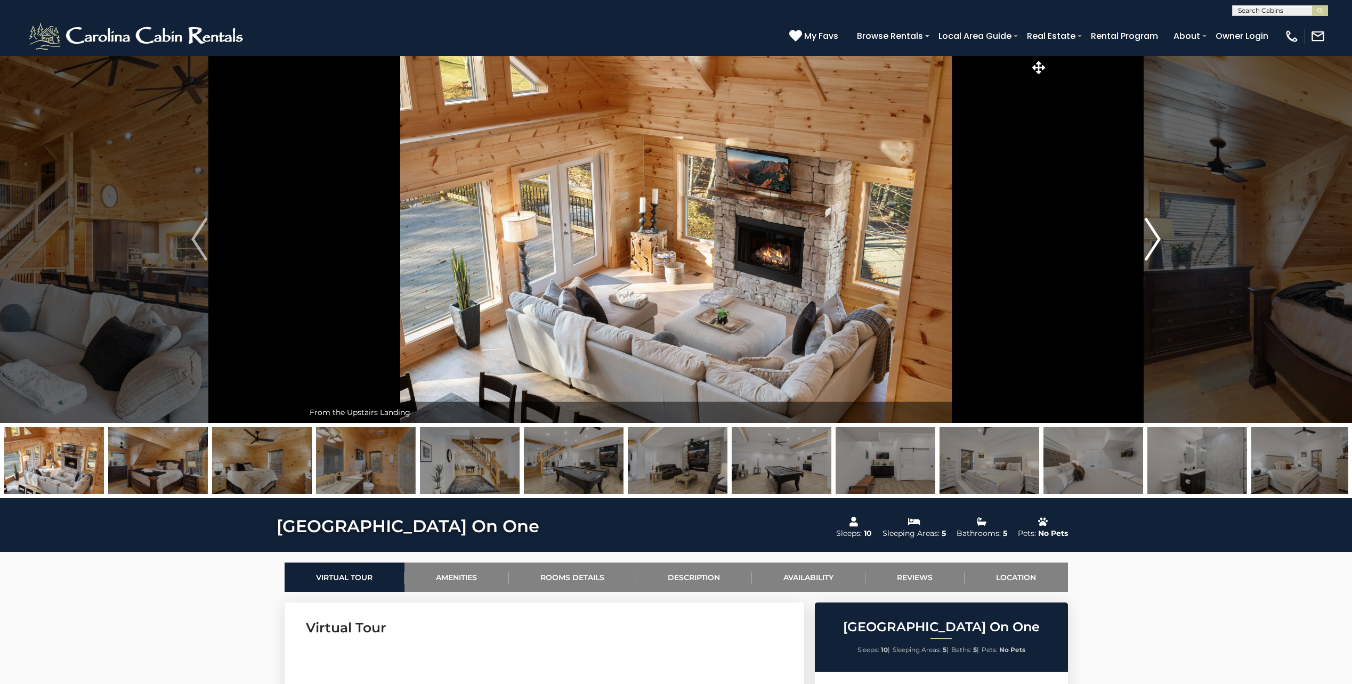
click at [1155, 229] on img "Next" at bounding box center [1152, 239] width 16 height 43
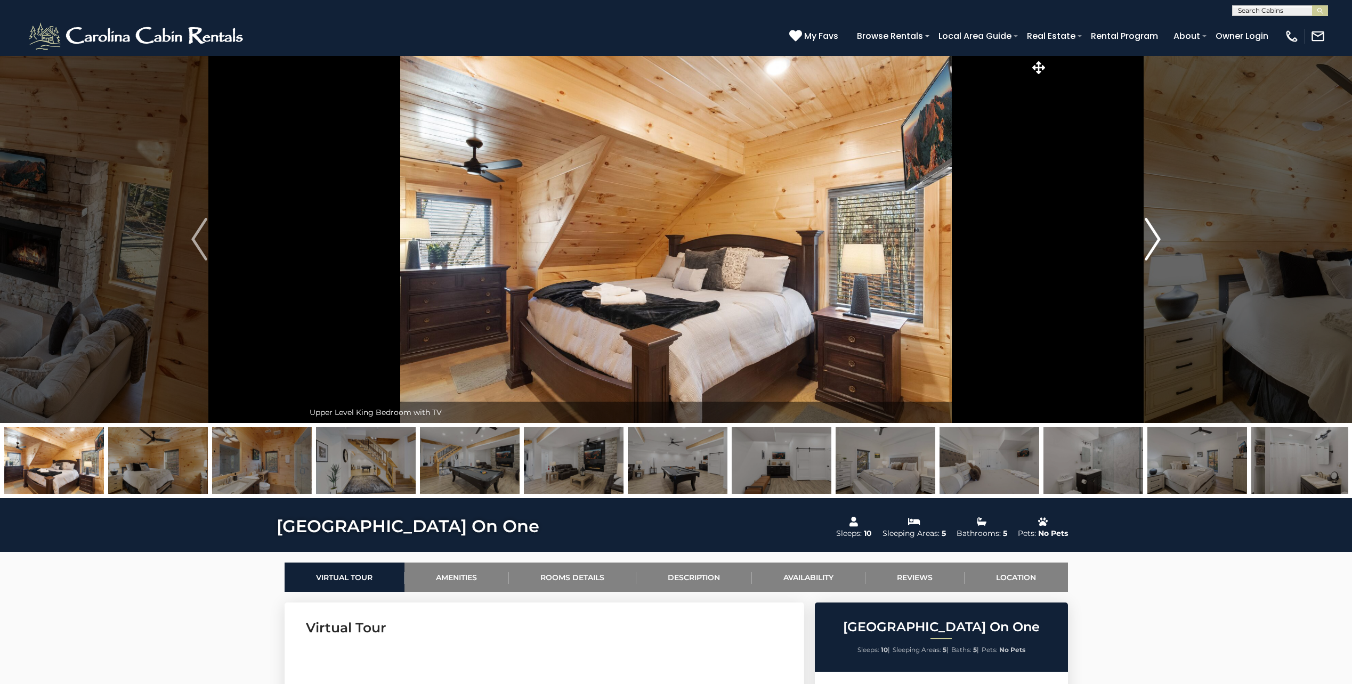
click at [1155, 229] on img "Next" at bounding box center [1152, 239] width 16 height 43
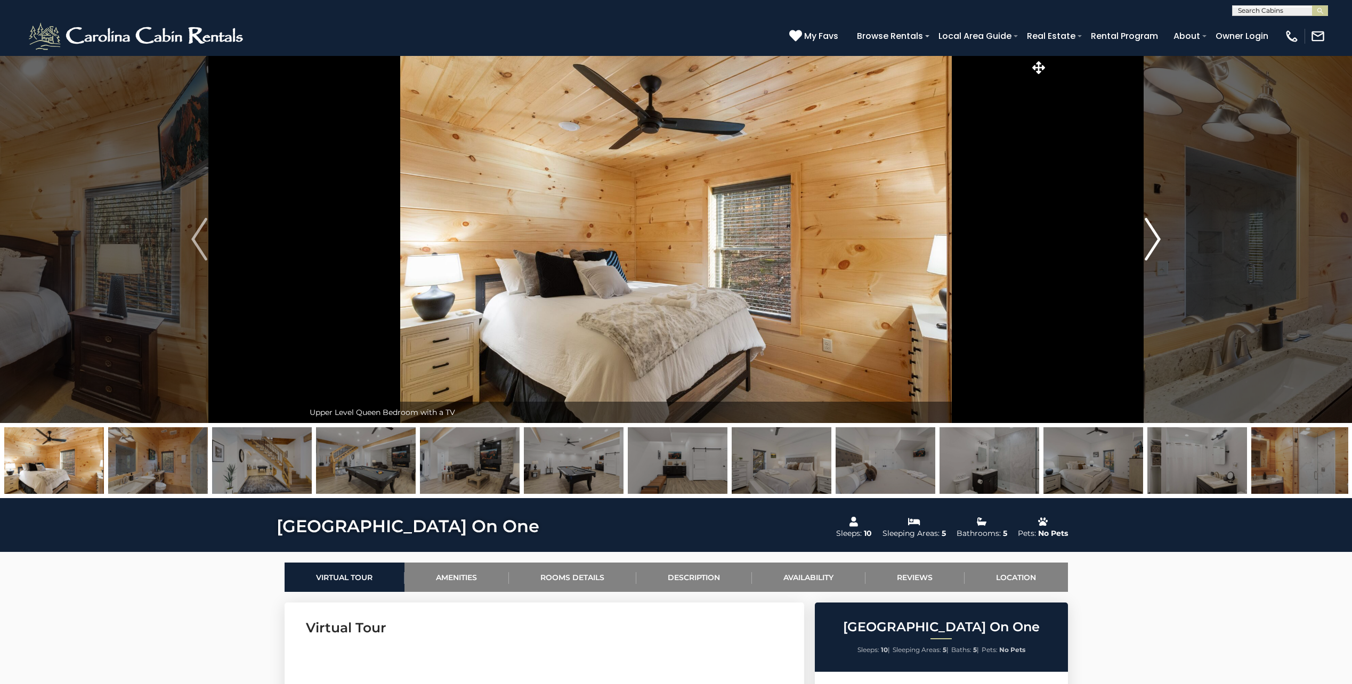
click at [1155, 229] on img "Next" at bounding box center [1152, 239] width 16 height 43
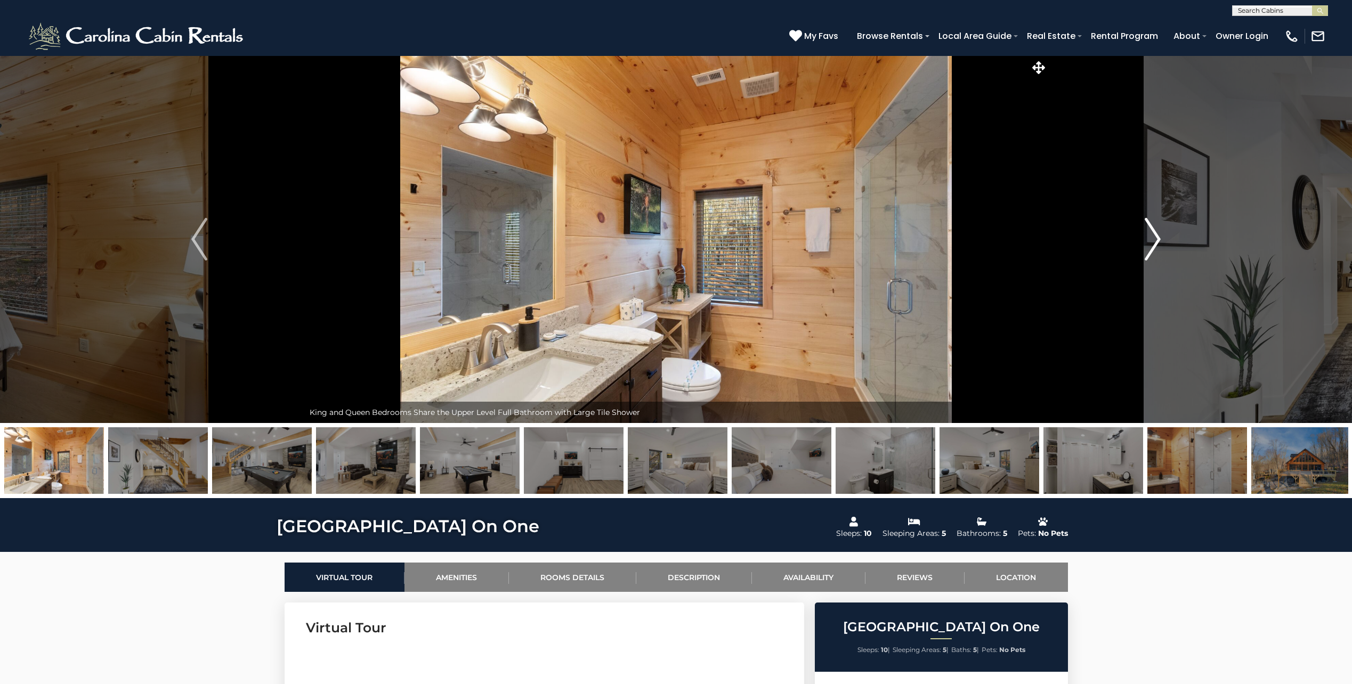
click at [1155, 229] on img "Next" at bounding box center [1152, 239] width 16 height 43
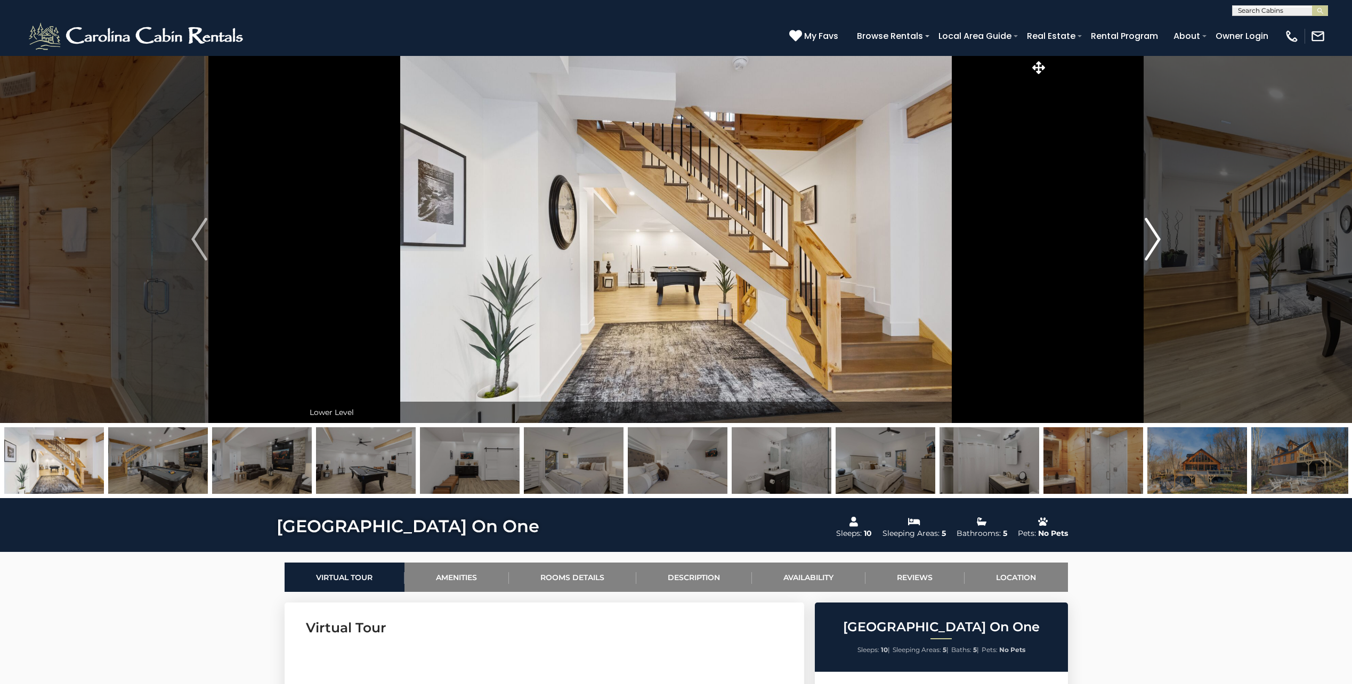
click at [1155, 229] on img "Next" at bounding box center [1152, 239] width 16 height 43
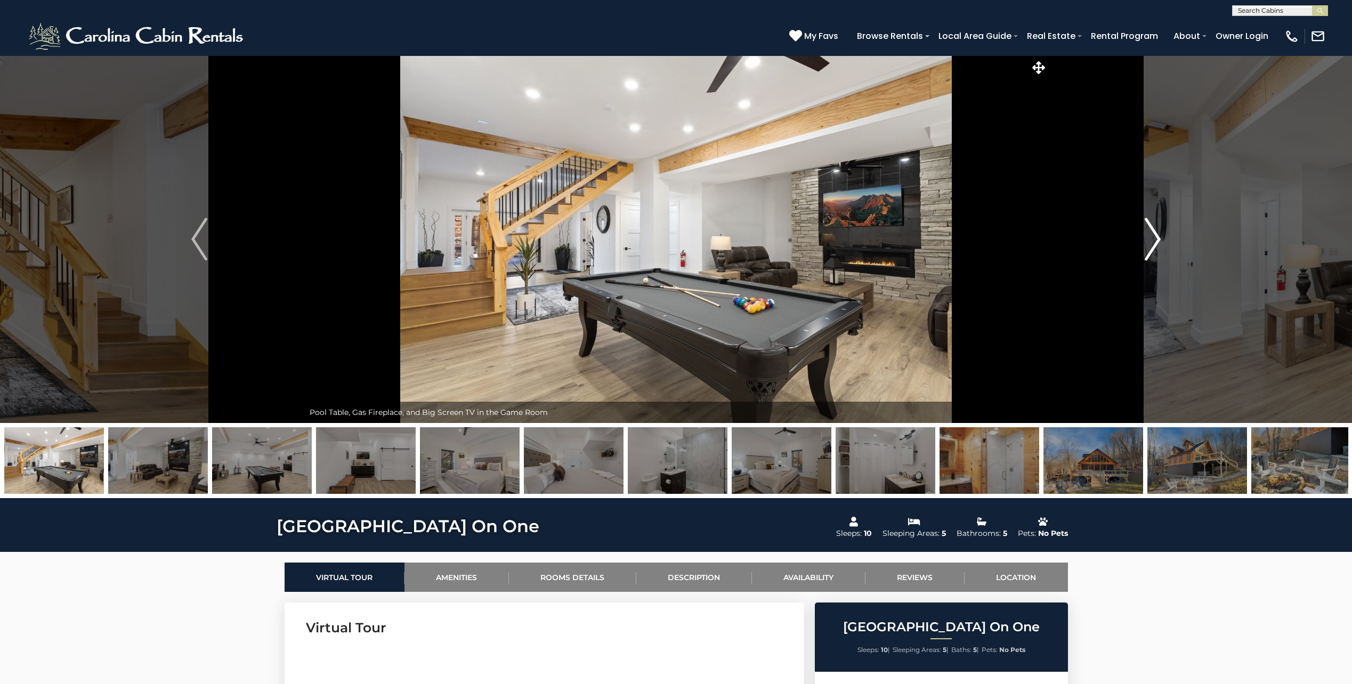
click at [1155, 229] on img "Next" at bounding box center [1152, 239] width 16 height 43
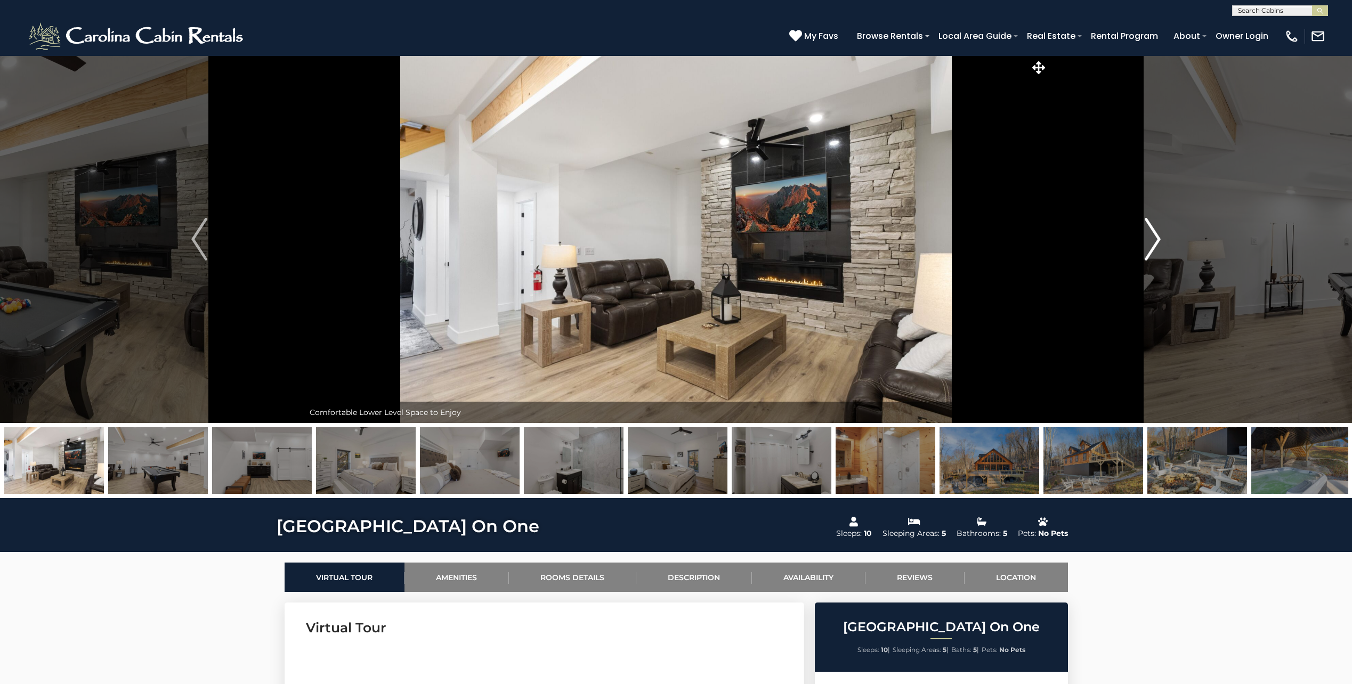
click at [1155, 229] on img "Next" at bounding box center [1152, 239] width 16 height 43
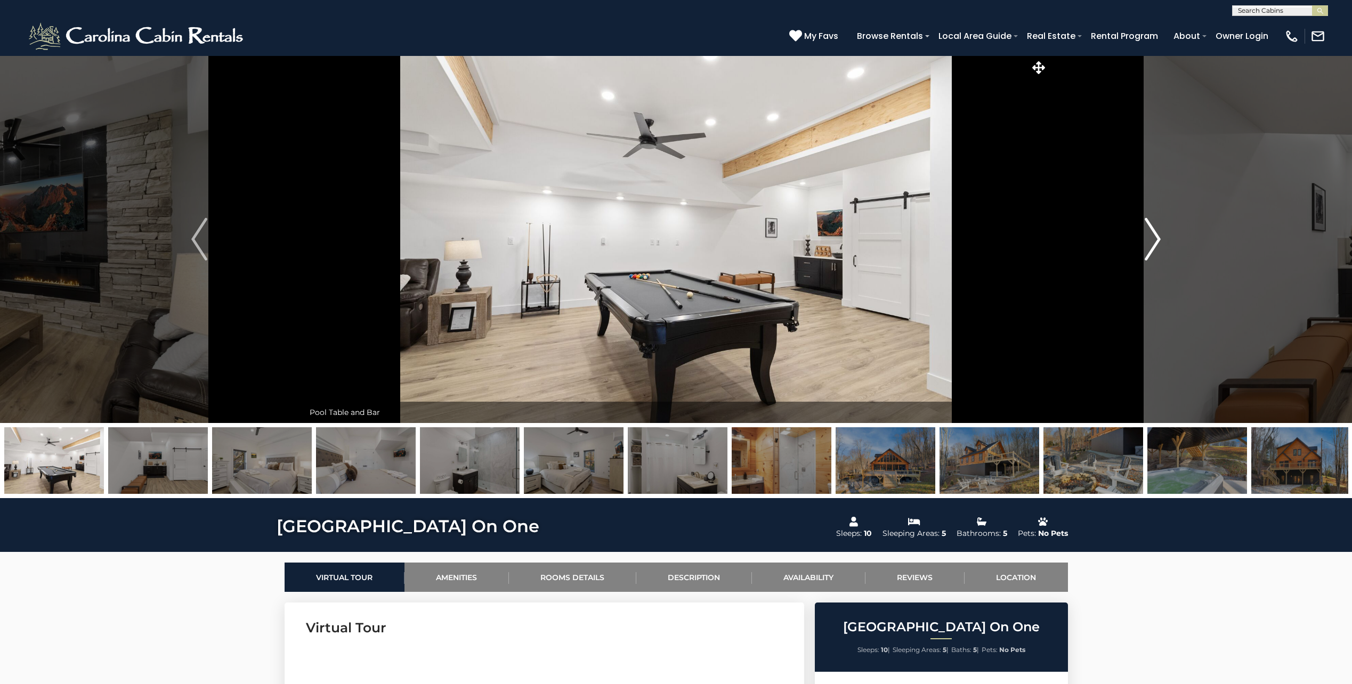
click at [1155, 229] on img "Next" at bounding box center [1152, 239] width 16 height 43
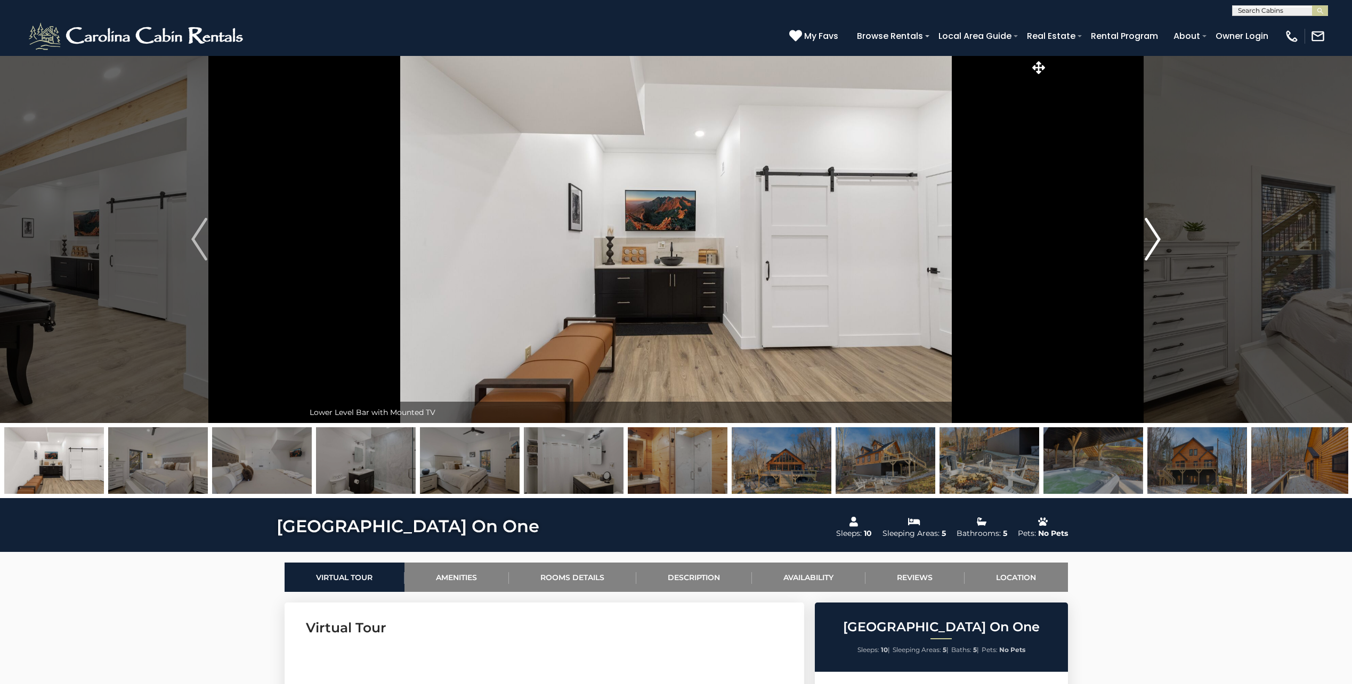
click at [1155, 229] on img "Next" at bounding box center [1152, 239] width 16 height 43
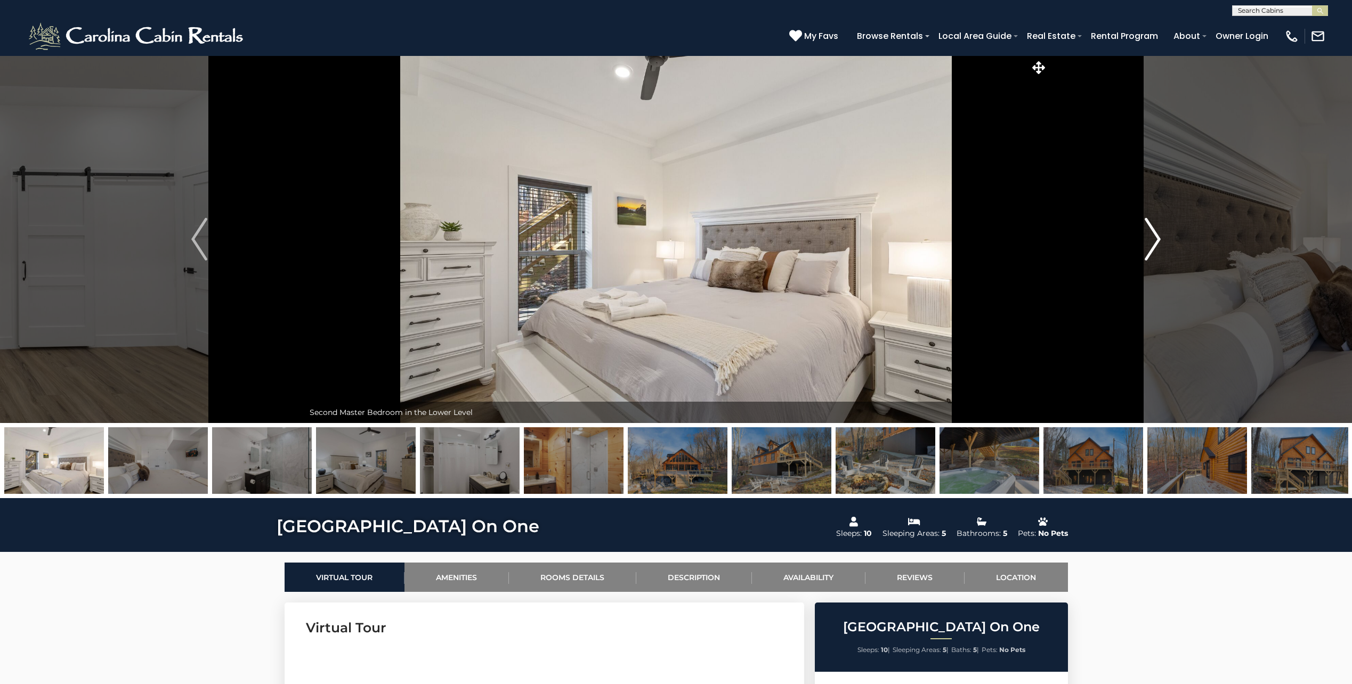
click at [1155, 229] on img "Next" at bounding box center [1152, 239] width 16 height 43
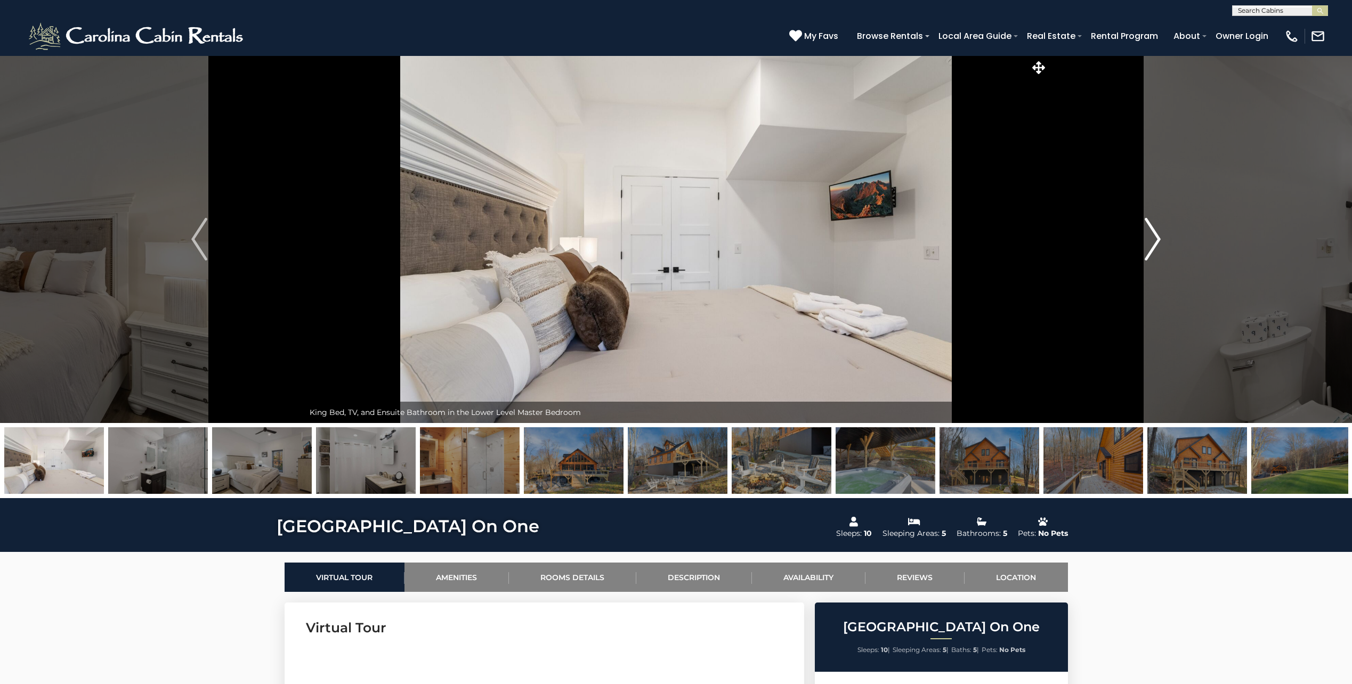
click at [1155, 229] on img "Next" at bounding box center [1152, 239] width 16 height 43
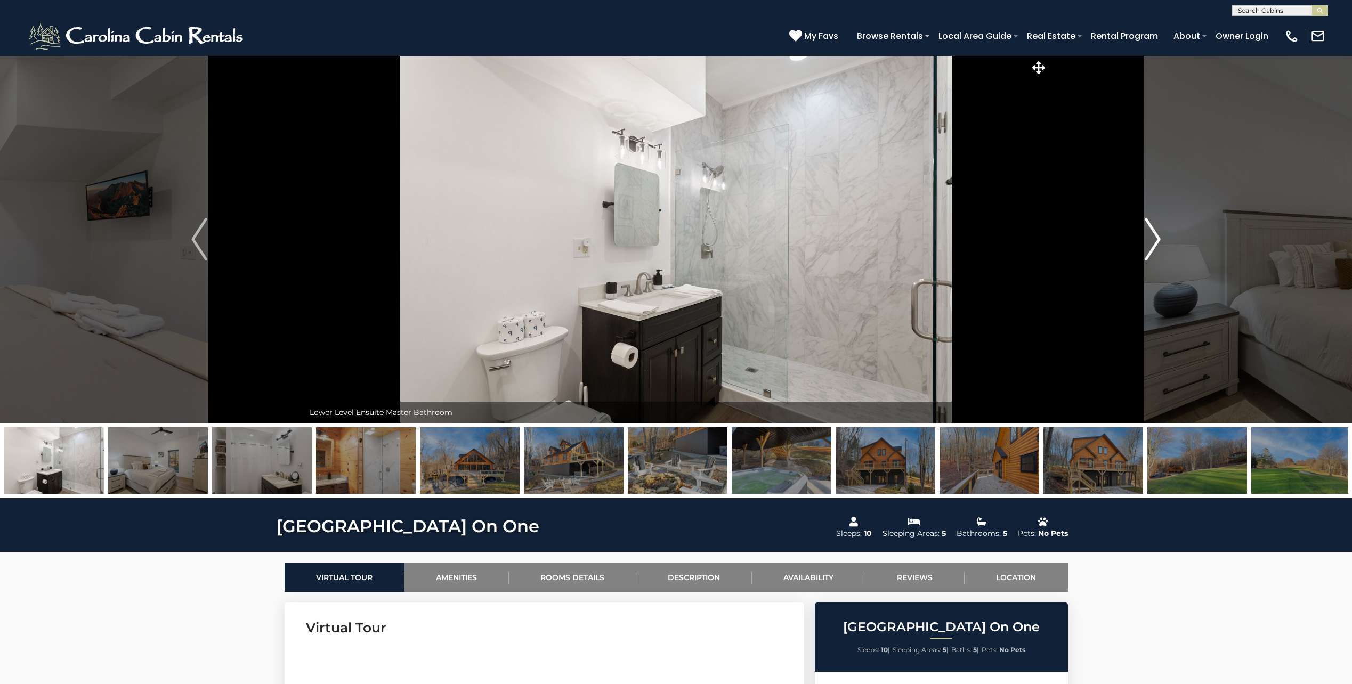
click at [1155, 229] on img "Next" at bounding box center [1152, 239] width 16 height 43
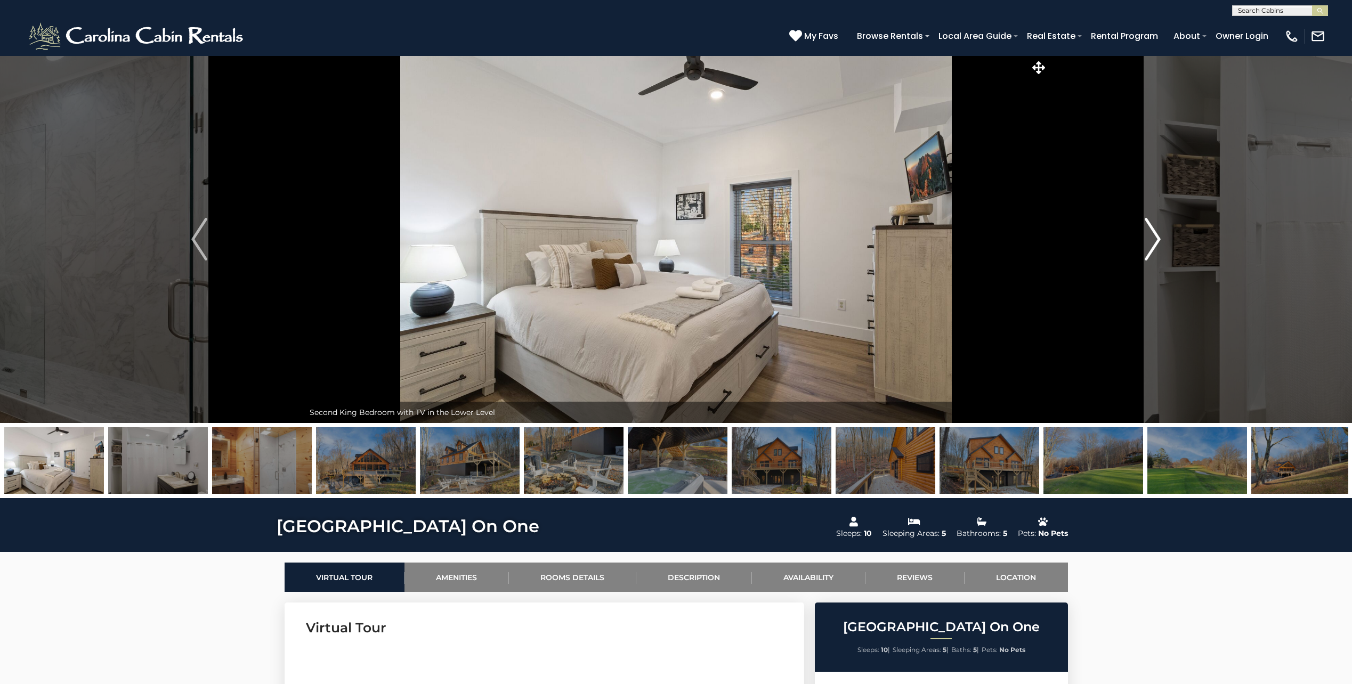
click at [1155, 229] on img "Next" at bounding box center [1152, 239] width 16 height 43
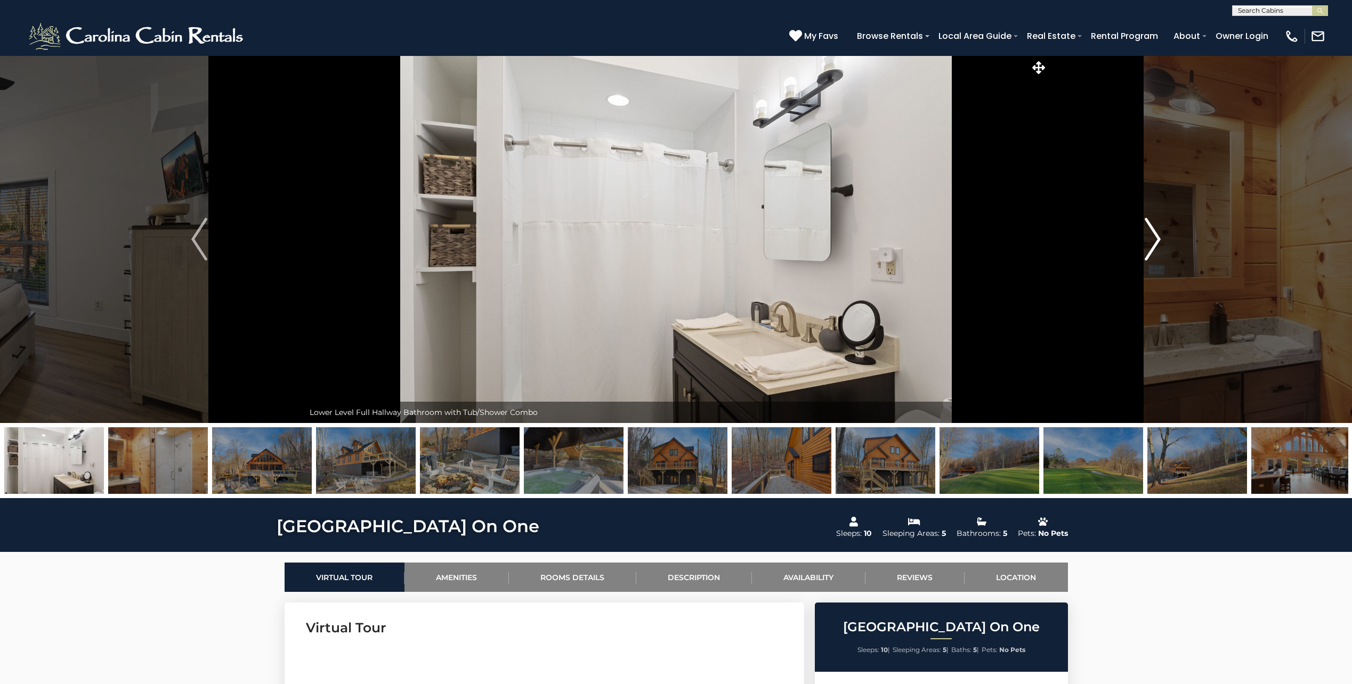
click at [1155, 229] on img "Next" at bounding box center [1152, 239] width 16 height 43
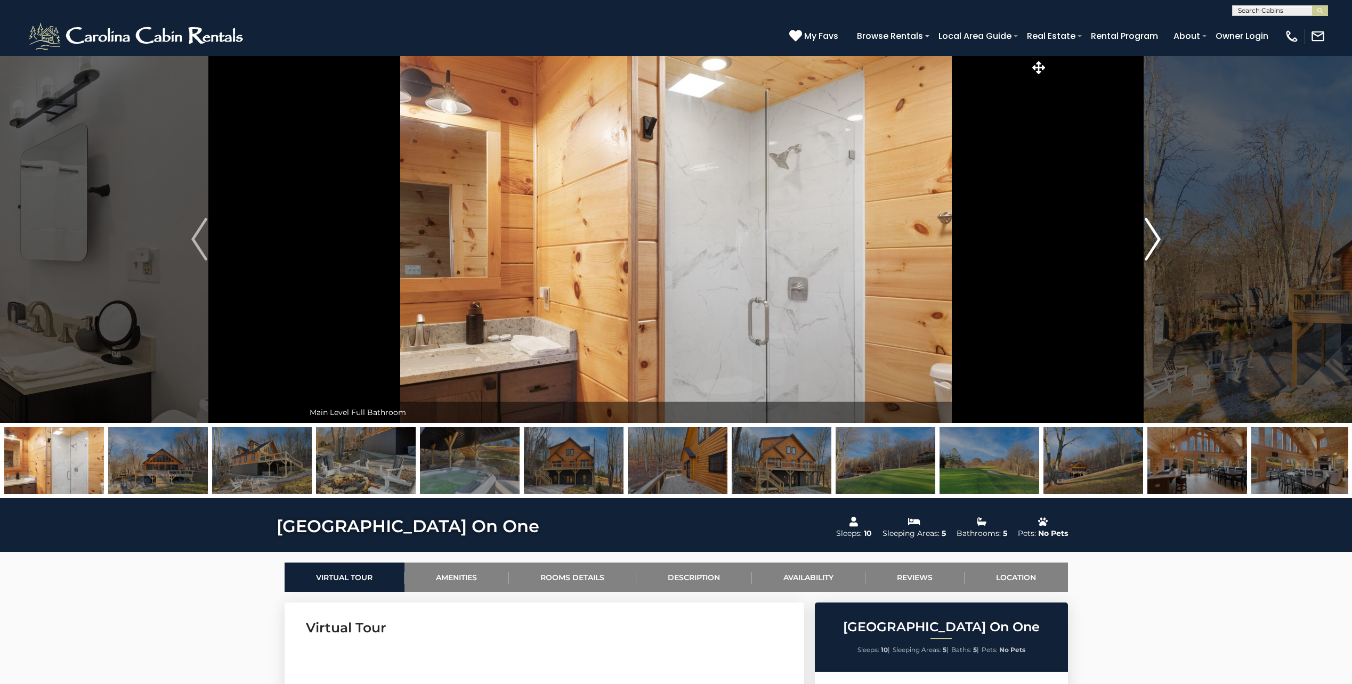
click at [1155, 229] on img "Next" at bounding box center [1152, 239] width 16 height 43
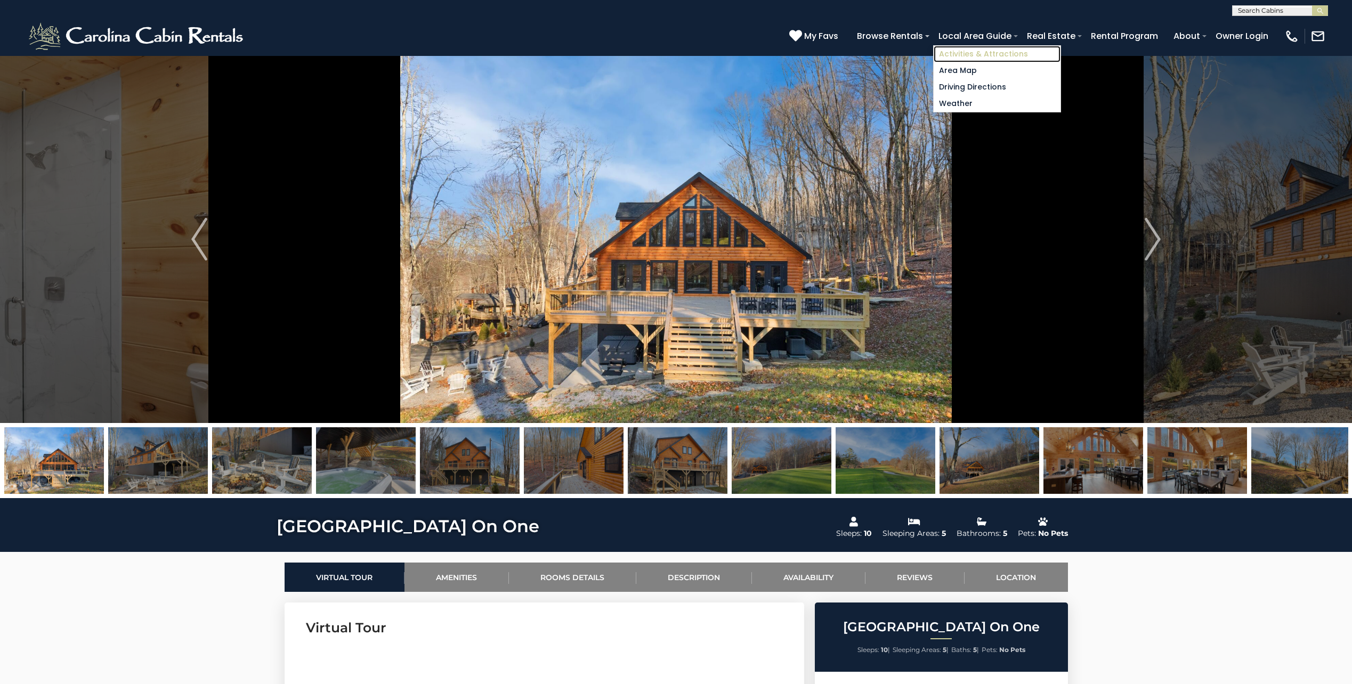
click at [1001, 55] on link "Activities & Attractions" at bounding box center [996, 54] width 127 height 17
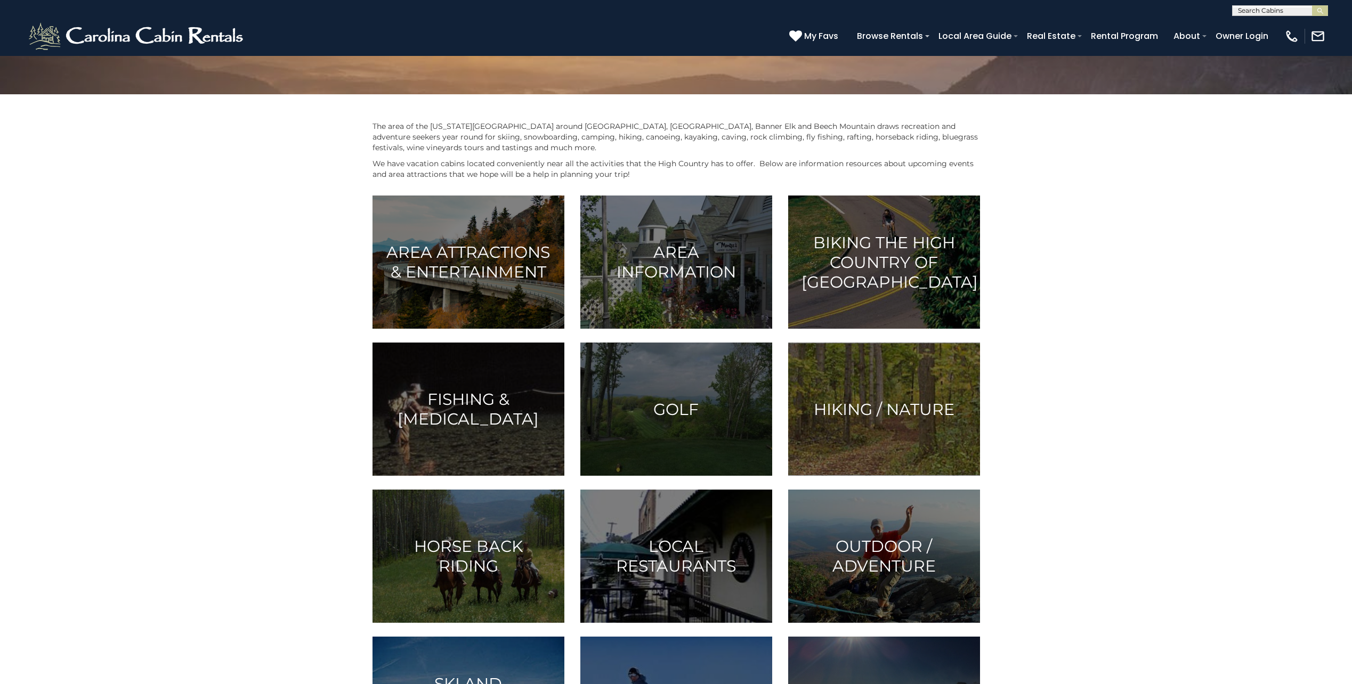
scroll to position [160, 0]
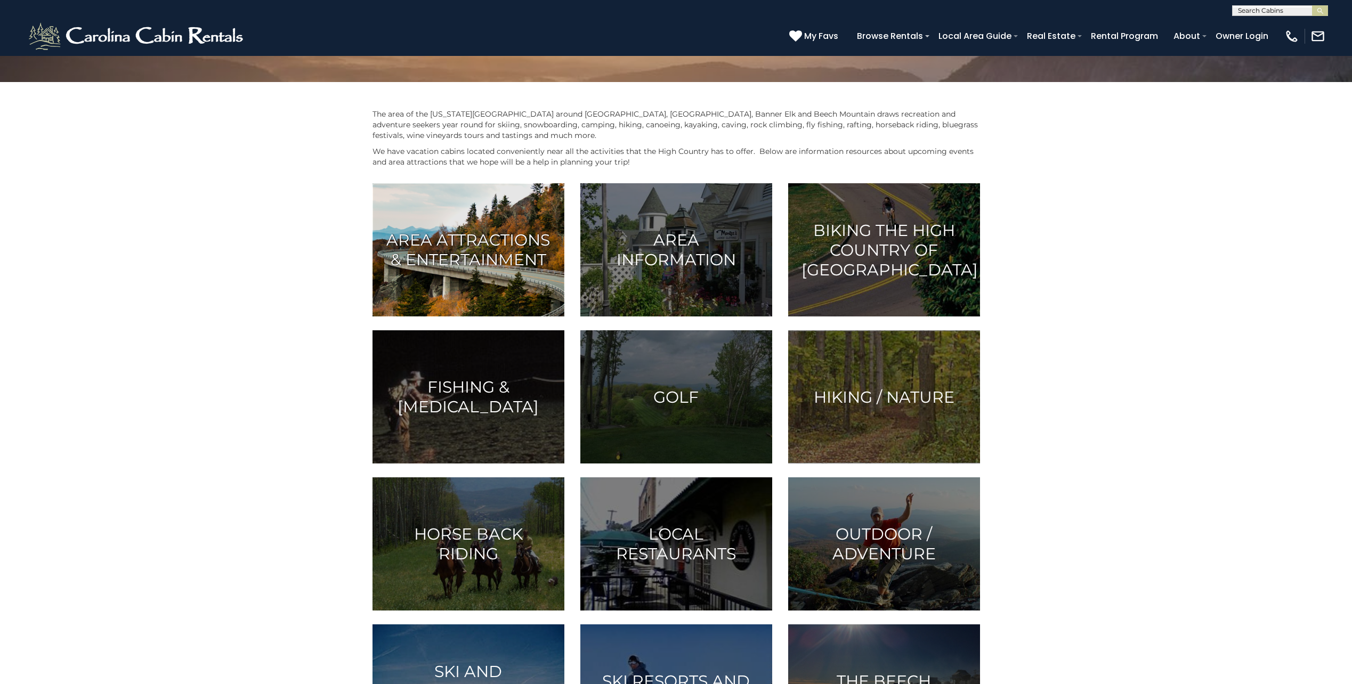
click at [476, 265] on h3 "Area Attractions & Entertainment" at bounding box center [468, 249] width 165 height 39
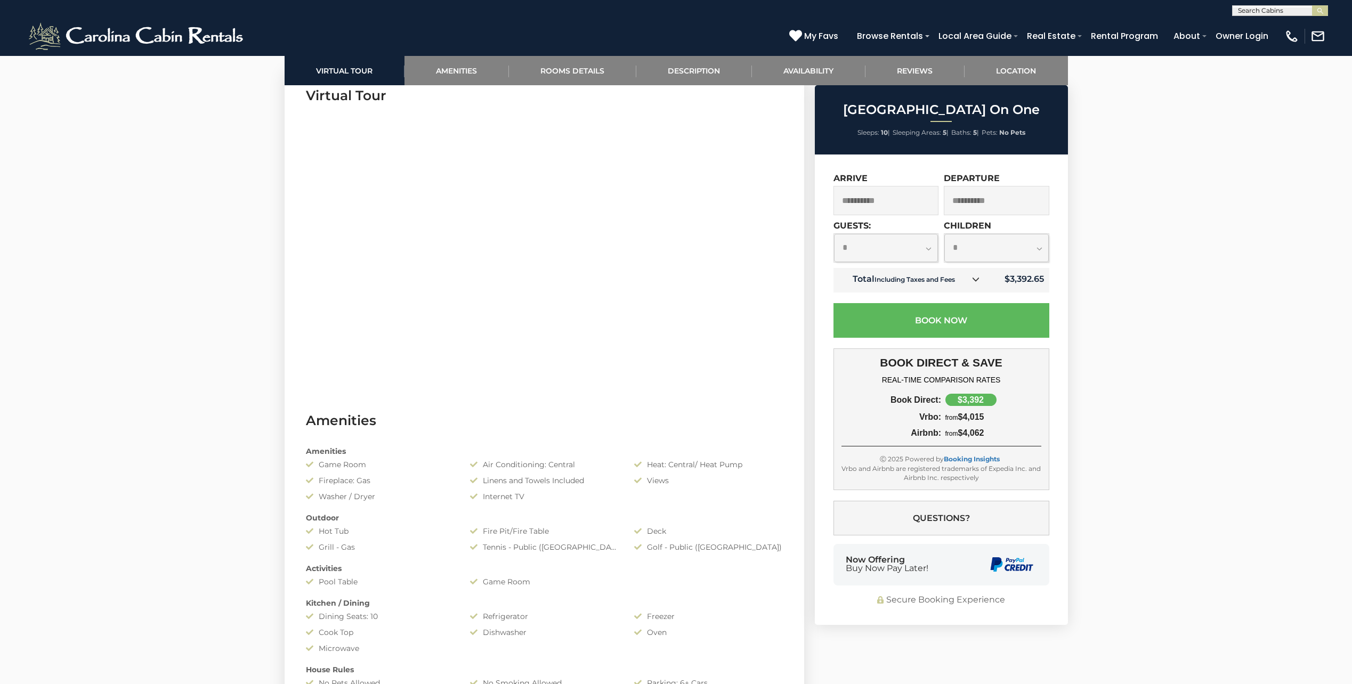
scroll to position [533, 0]
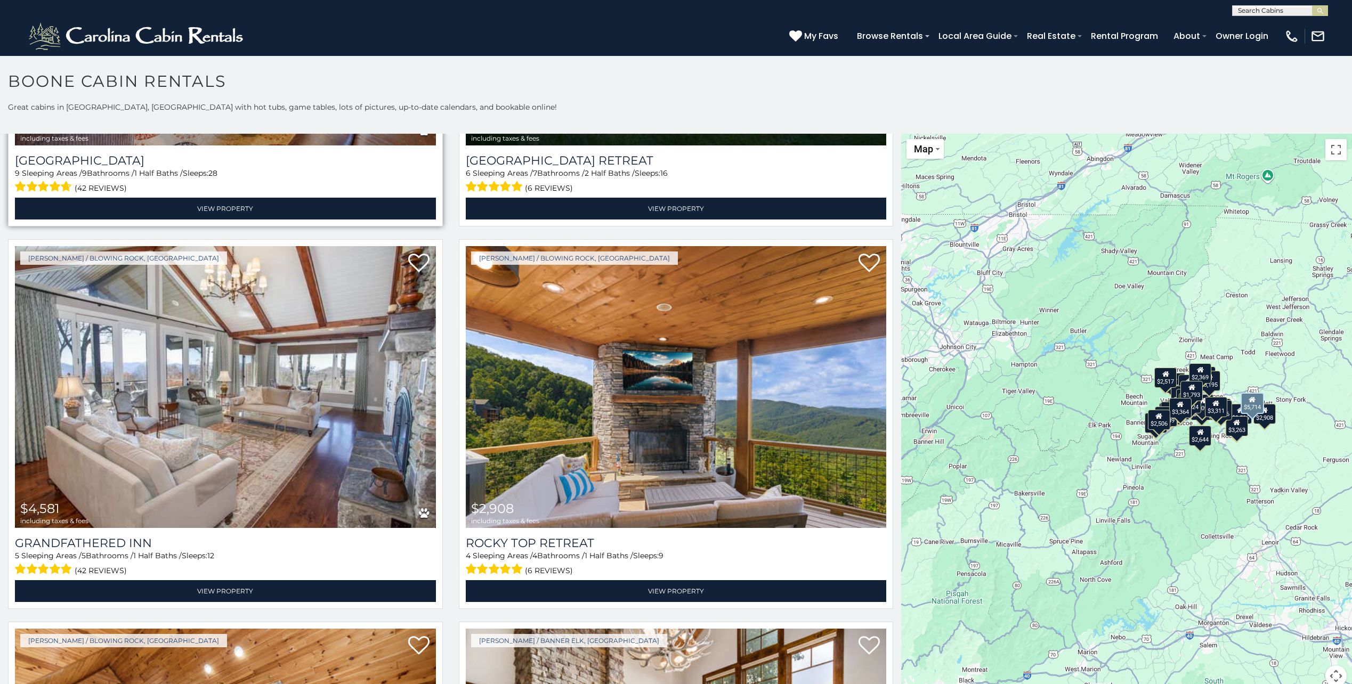
scroll to position [320, 0]
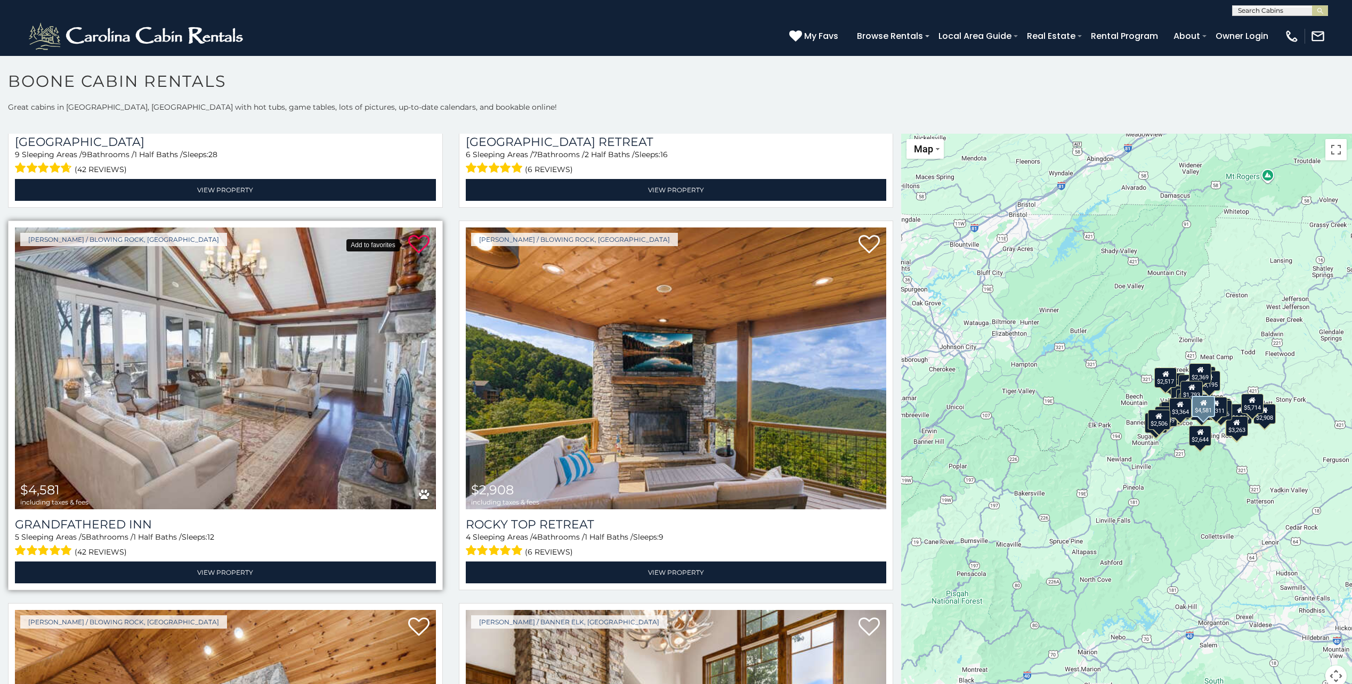
click at [420, 240] on icon at bounding box center [418, 244] width 21 height 21
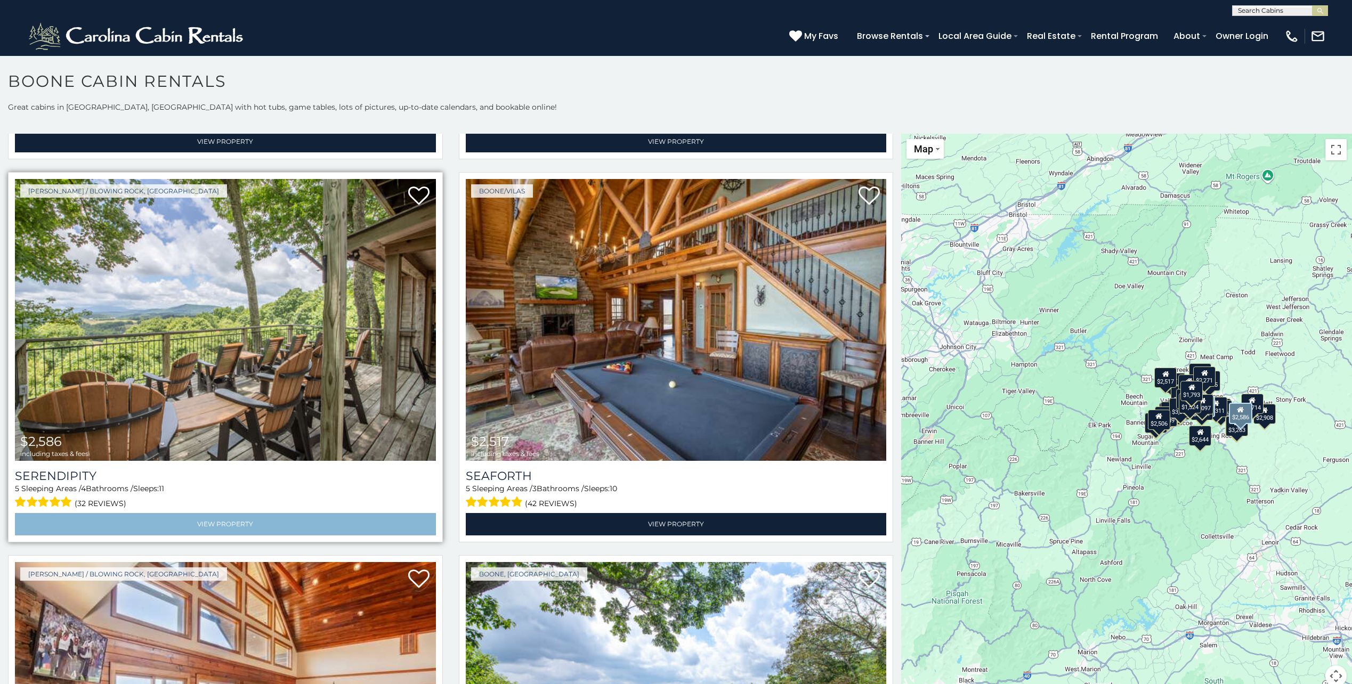
scroll to position [2611, 0]
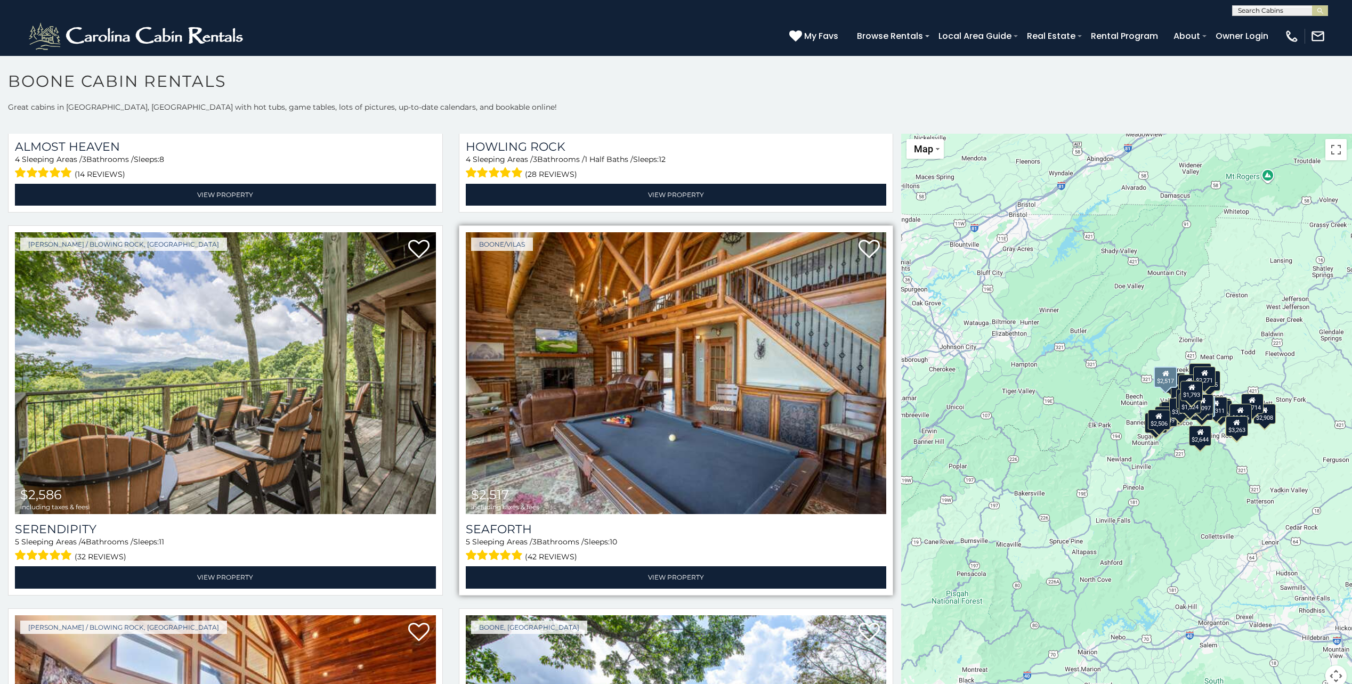
click at [554, 377] on img at bounding box center [676, 373] width 421 height 282
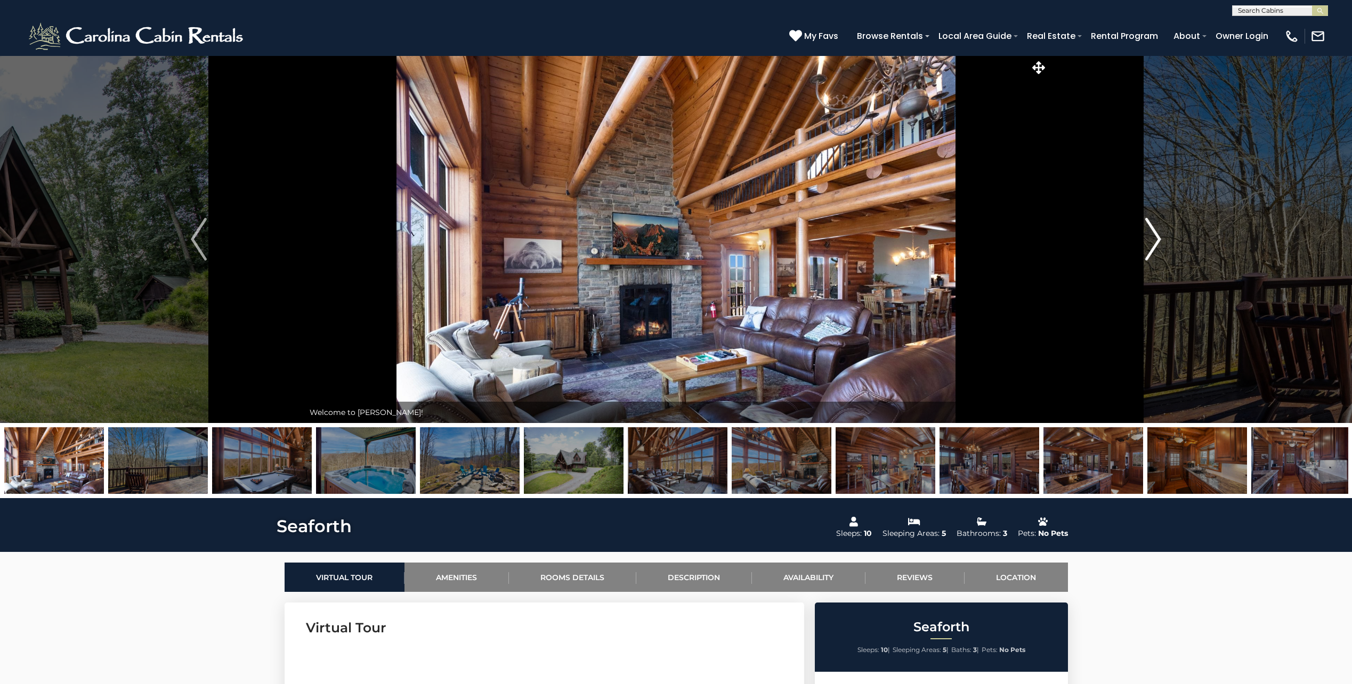
click at [1158, 238] on img "Next" at bounding box center [1153, 239] width 16 height 43
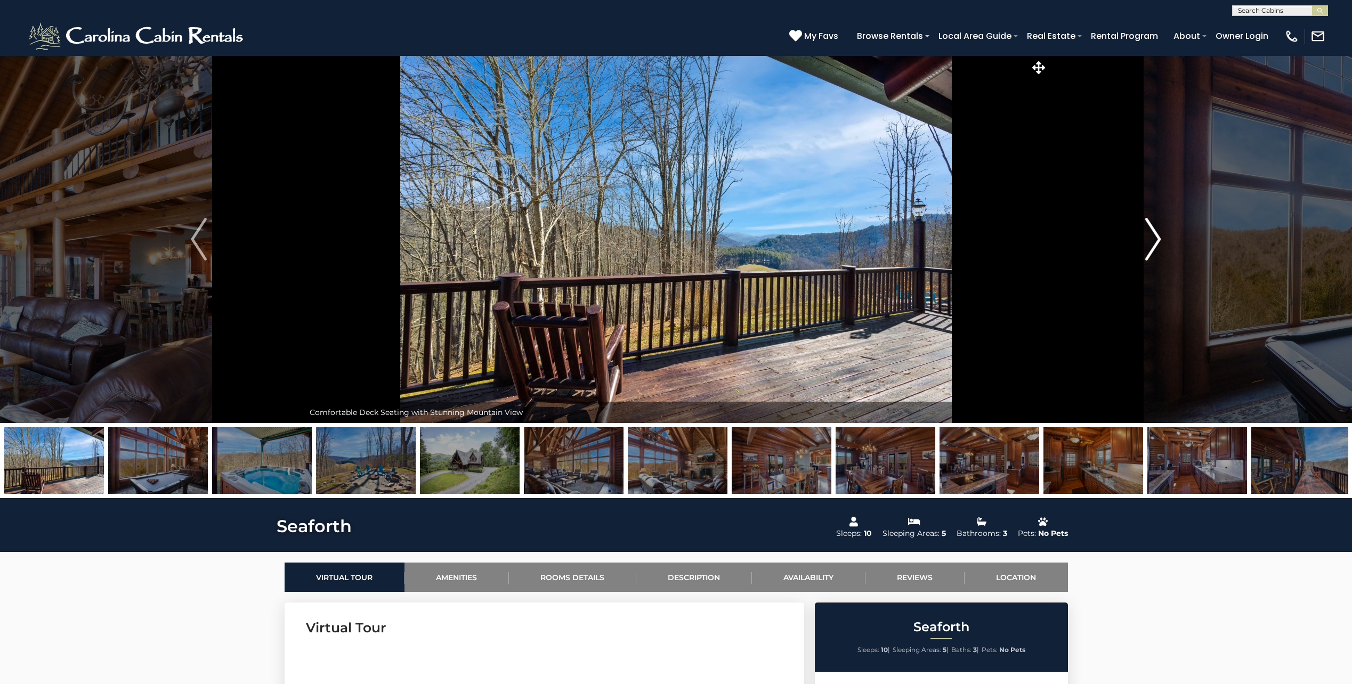
click at [1157, 238] on img "Next" at bounding box center [1153, 239] width 16 height 43
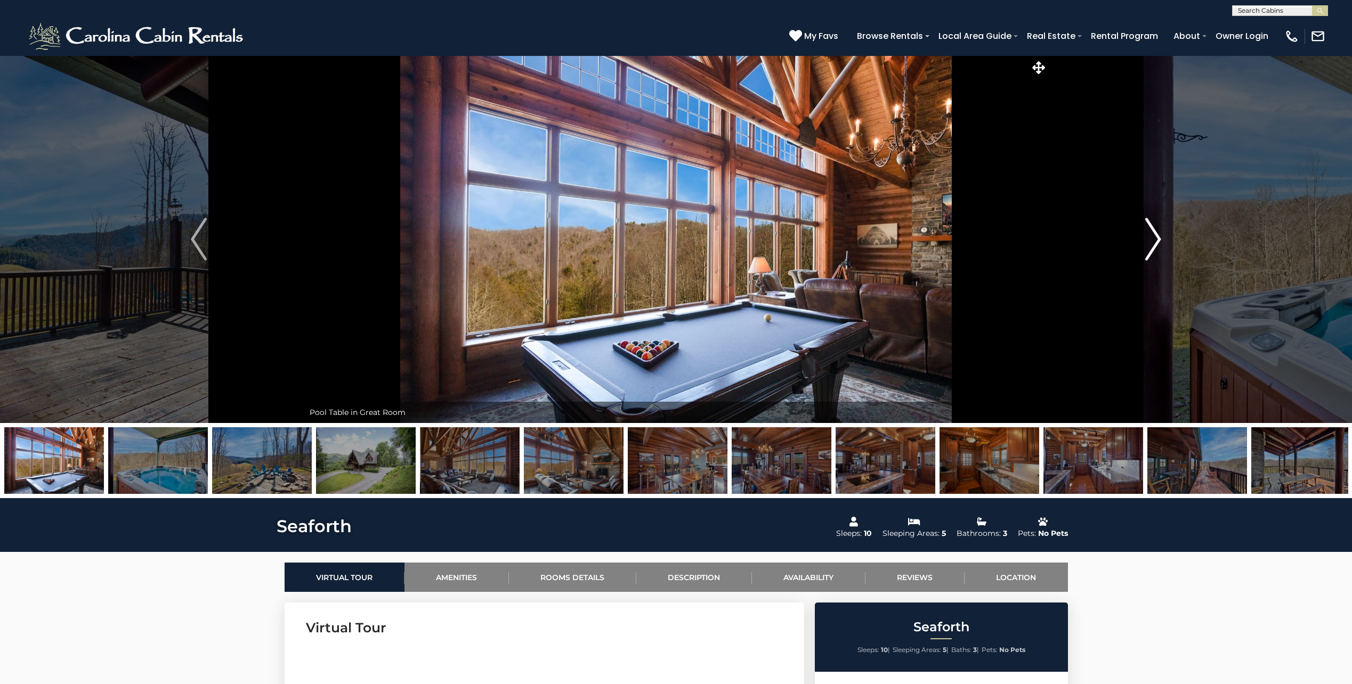
click at [1157, 238] on img "Next" at bounding box center [1153, 239] width 16 height 43
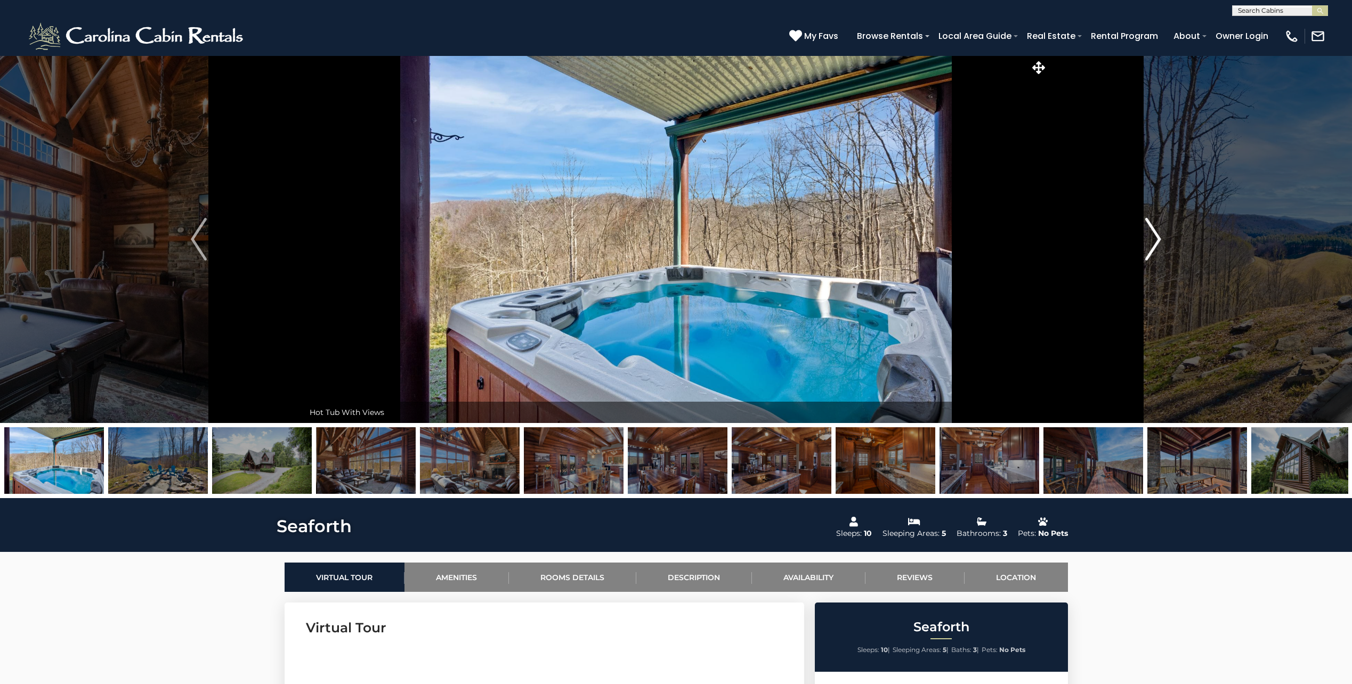
click at [1157, 238] on img "Next" at bounding box center [1153, 239] width 16 height 43
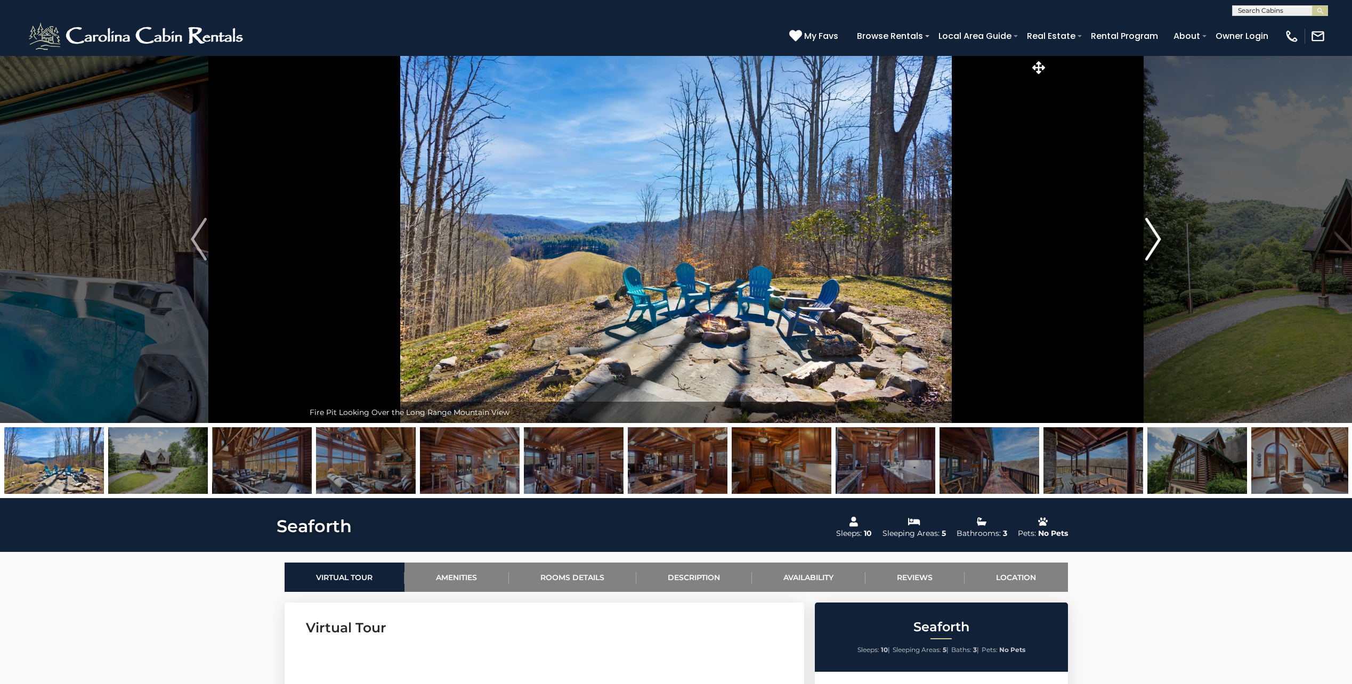
click at [1157, 238] on img "Next" at bounding box center [1153, 239] width 16 height 43
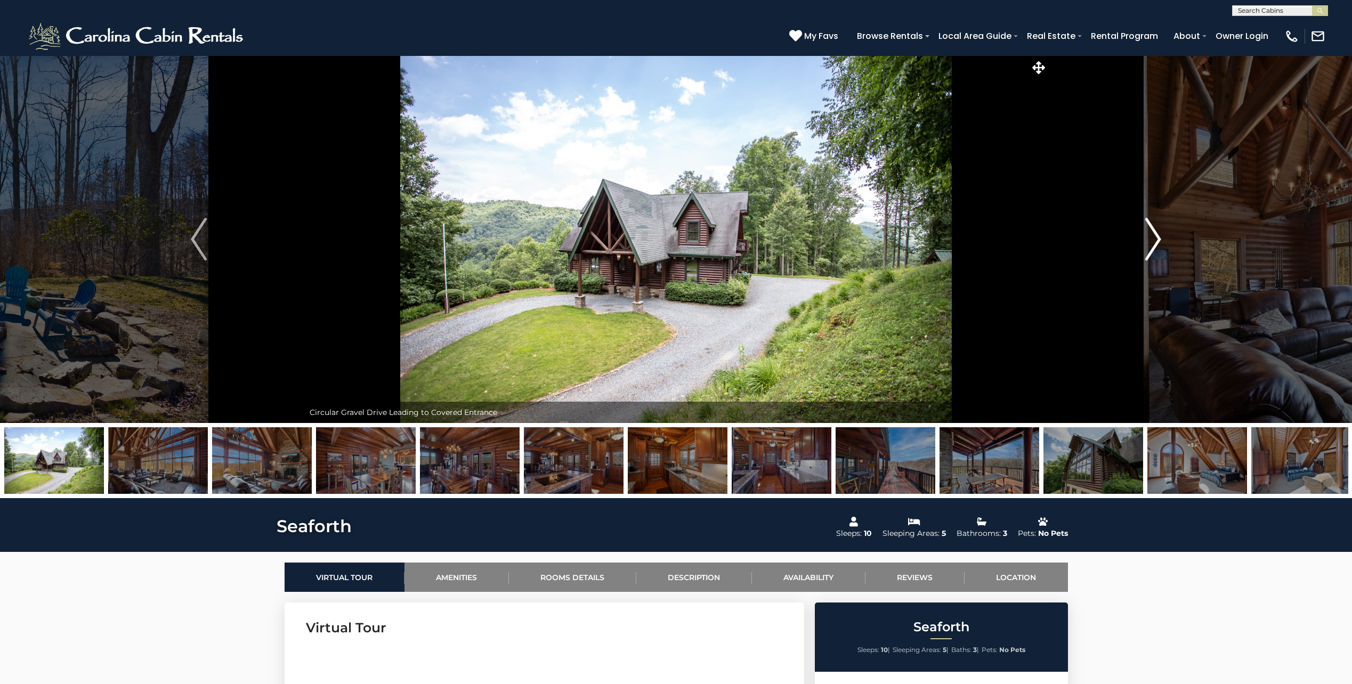
click at [1157, 238] on img "Next" at bounding box center [1153, 239] width 16 height 43
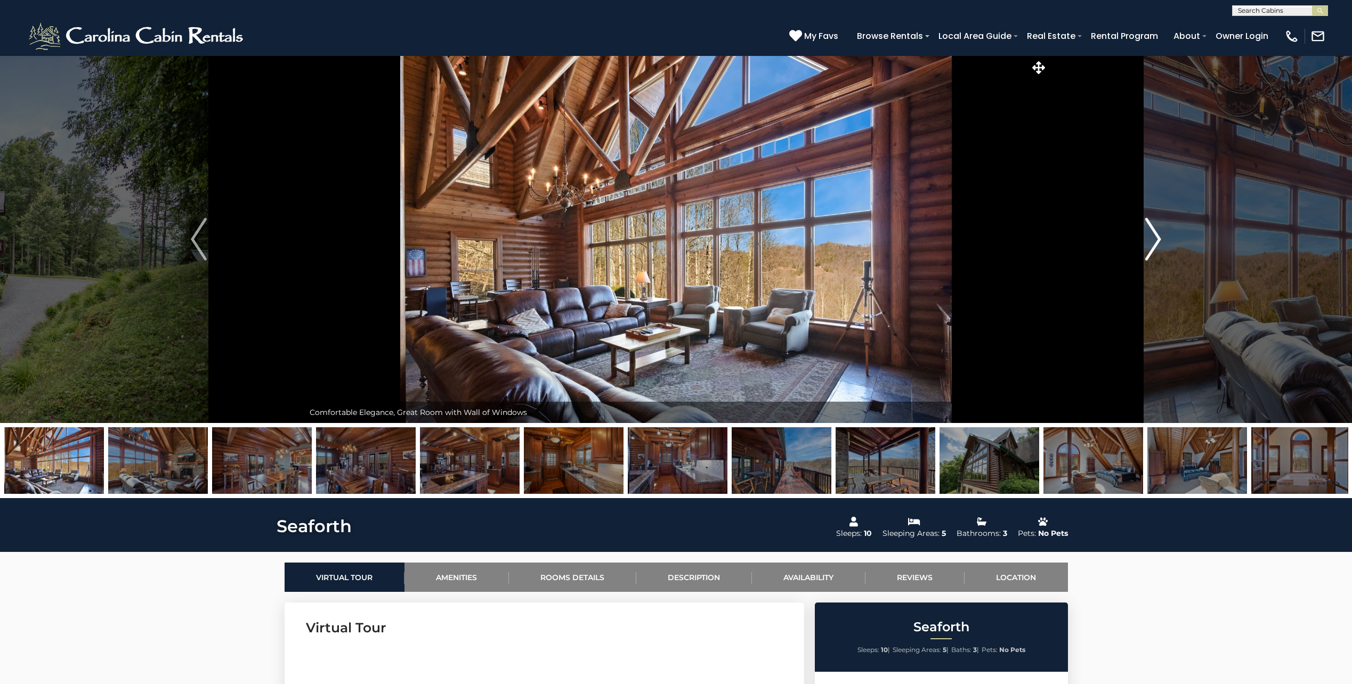
click at [1157, 238] on img "Next" at bounding box center [1153, 239] width 16 height 43
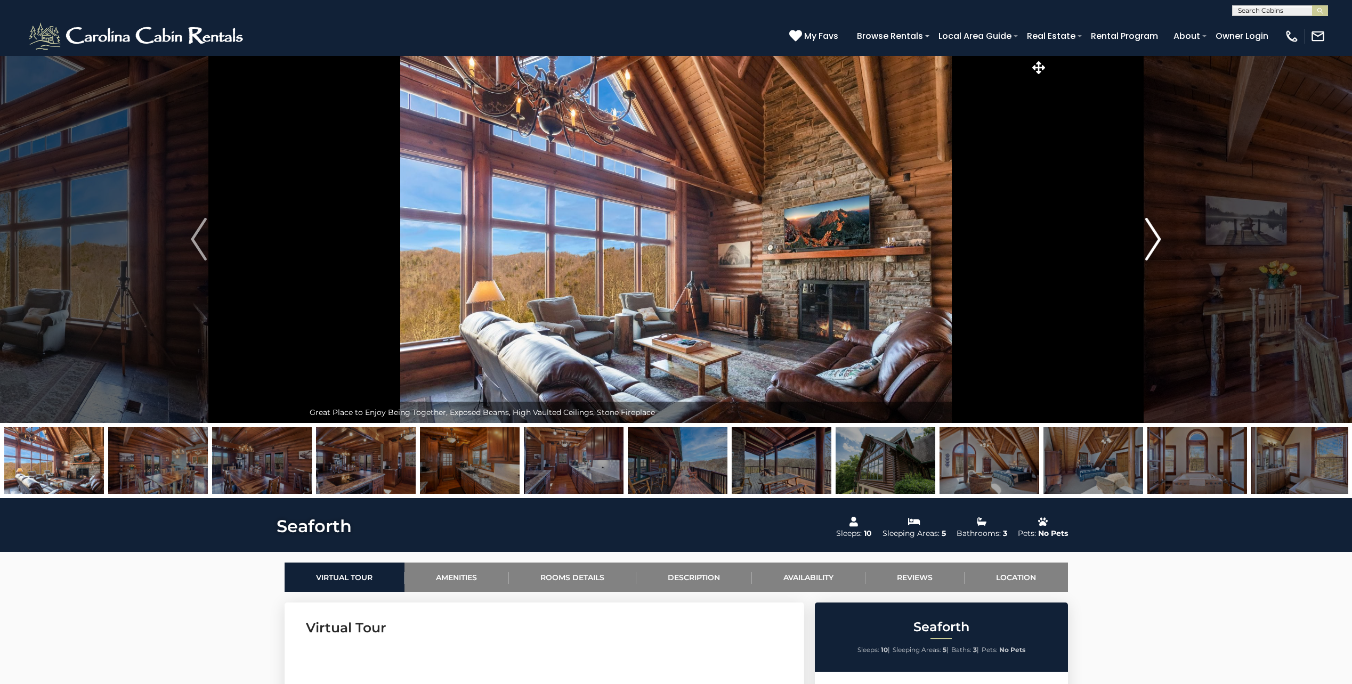
click at [1157, 238] on img "Next" at bounding box center [1153, 239] width 16 height 43
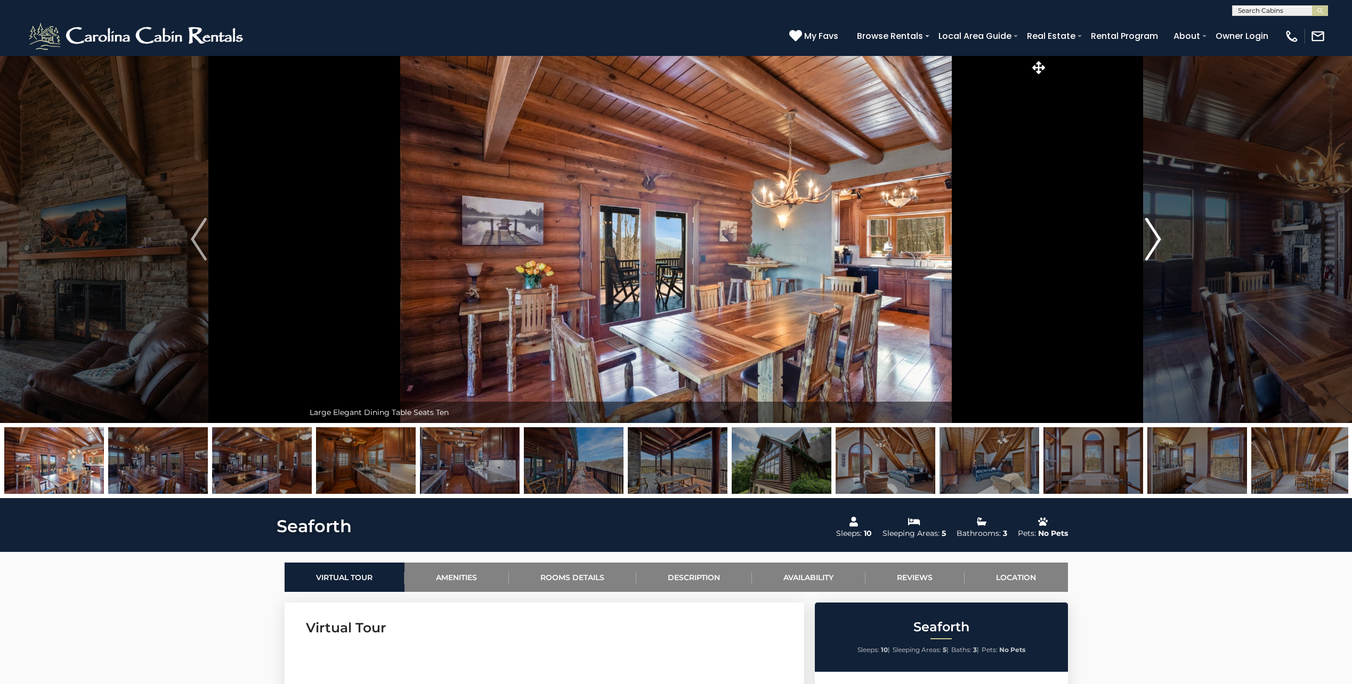
click at [1157, 238] on img "Next" at bounding box center [1153, 239] width 16 height 43
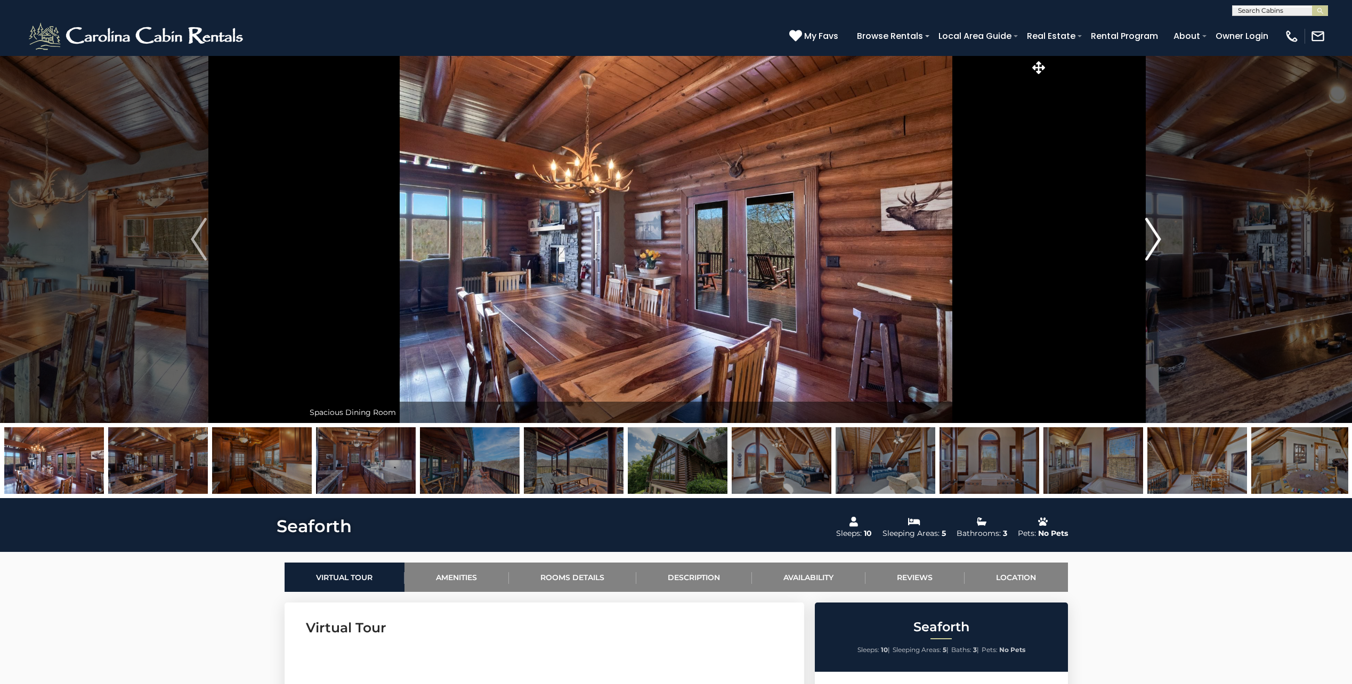
click at [1157, 238] on img "Next" at bounding box center [1153, 239] width 16 height 43
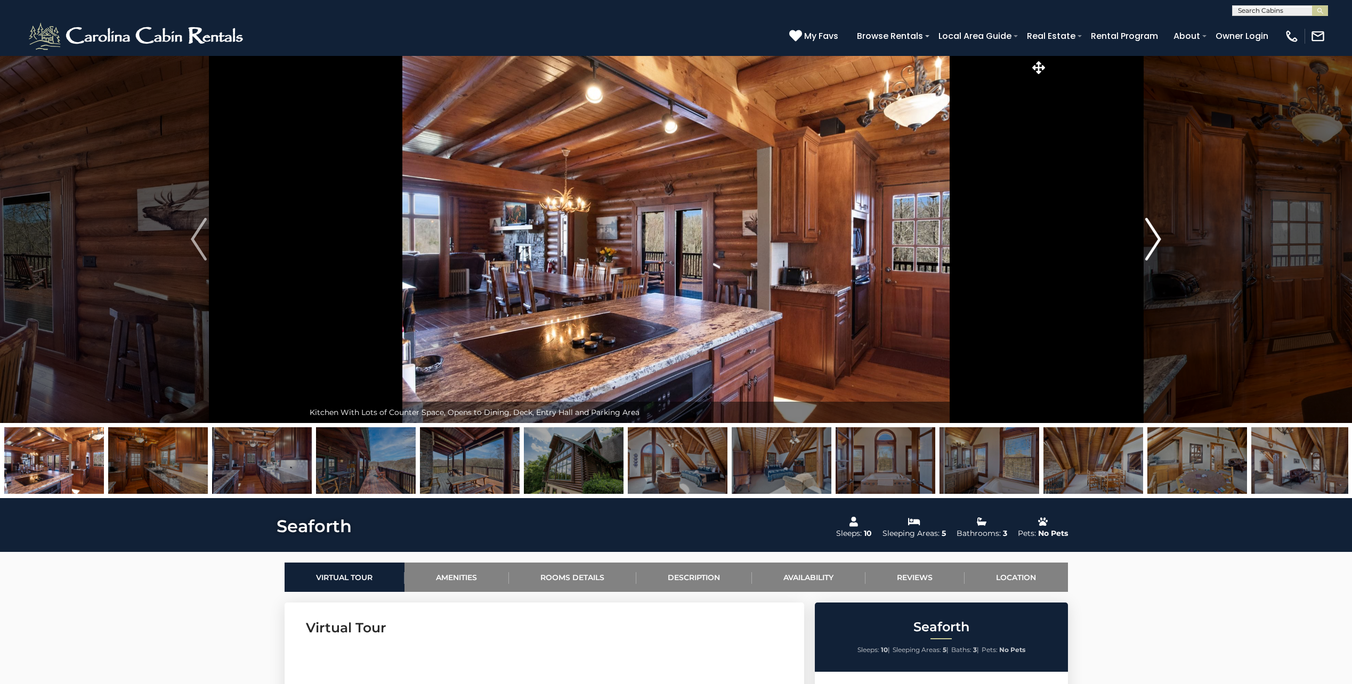
click at [1157, 238] on img "Next" at bounding box center [1153, 239] width 16 height 43
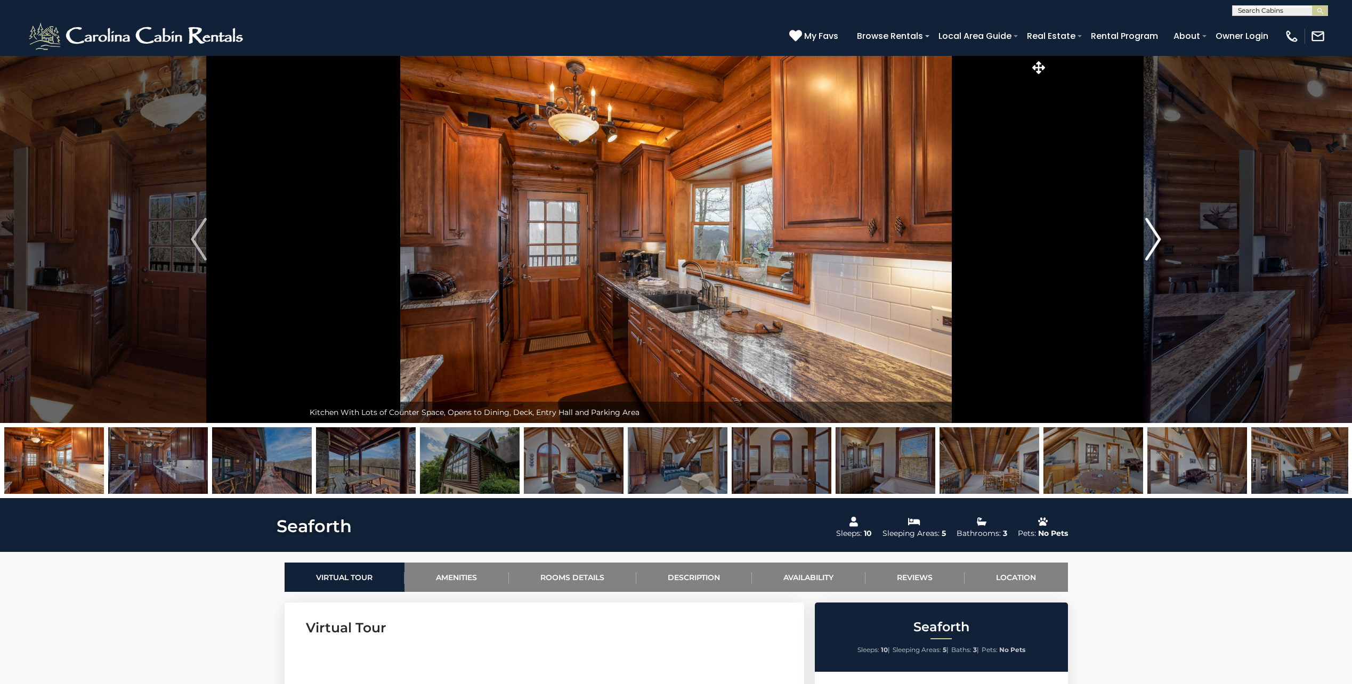
click at [1157, 238] on img "Next" at bounding box center [1153, 239] width 16 height 43
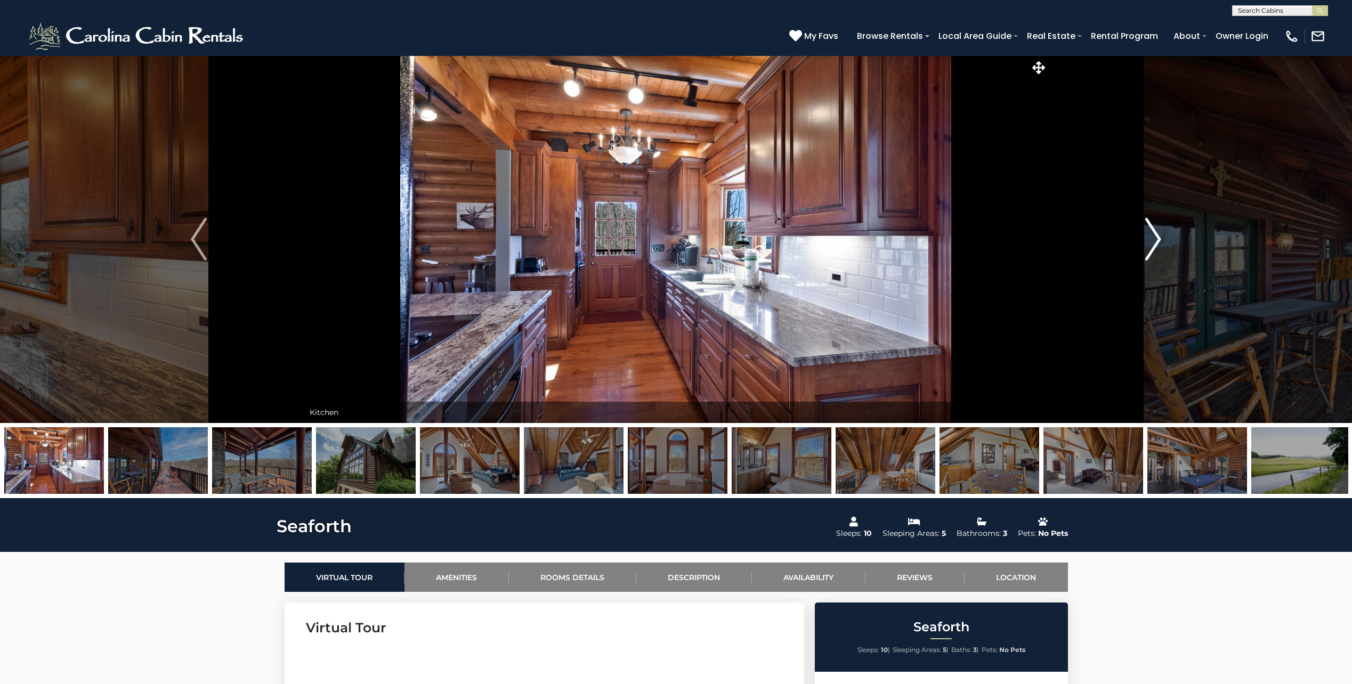
click at [1157, 238] on img "Next" at bounding box center [1153, 239] width 16 height 43
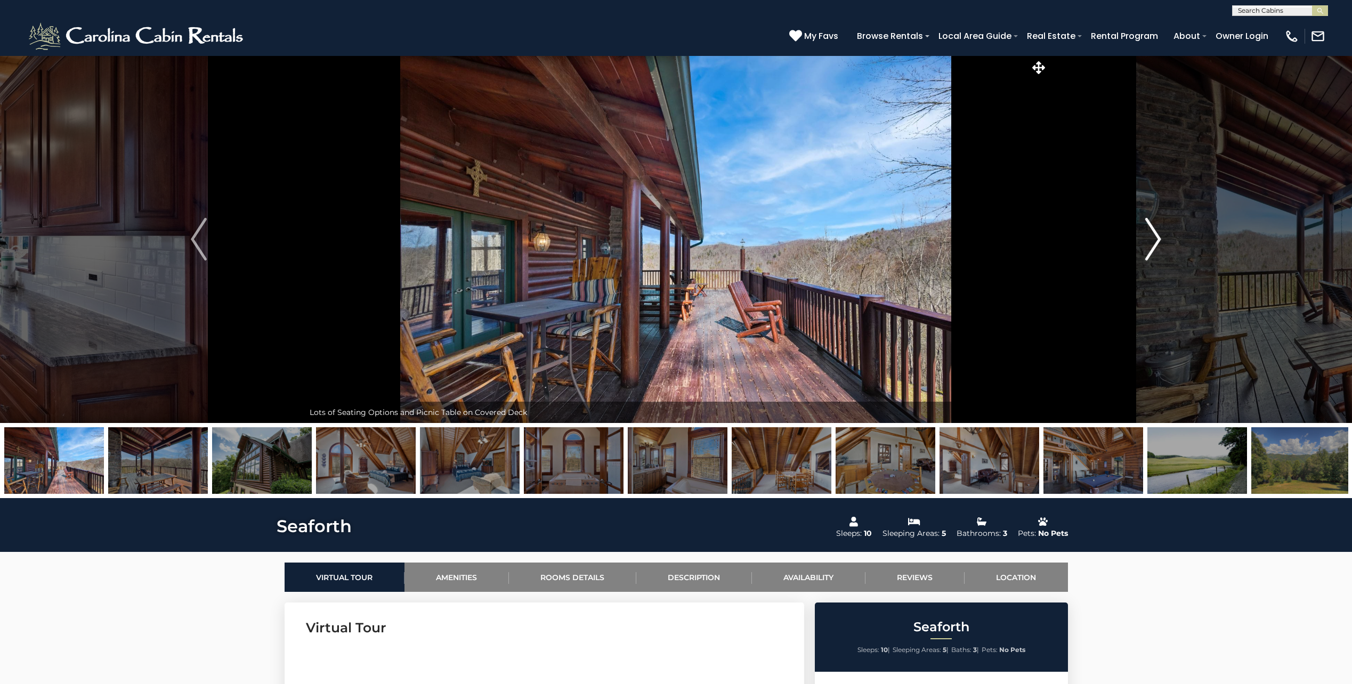
click at [1157, 238] on img "Next" at bounding box center [1153, 239] width 16 height 43
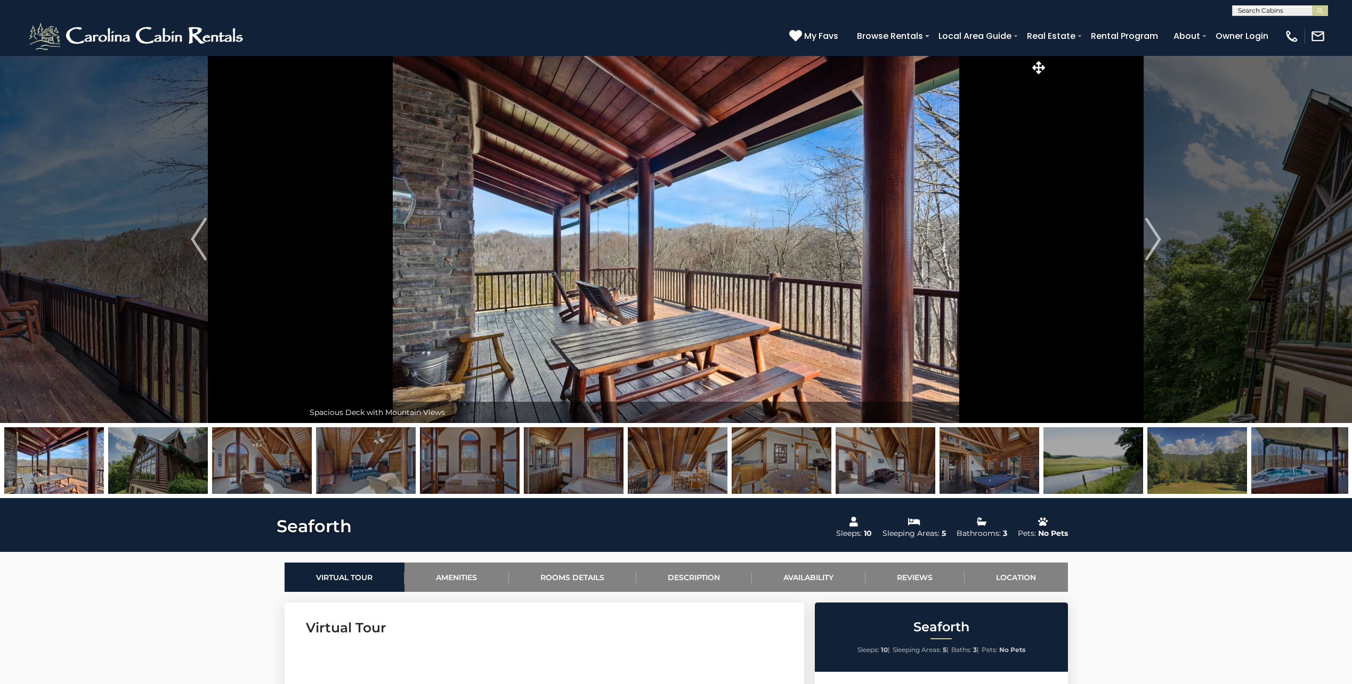
click at [446, 568] on link "Amenities" at bounding box center [456, 577] width 104 height 29
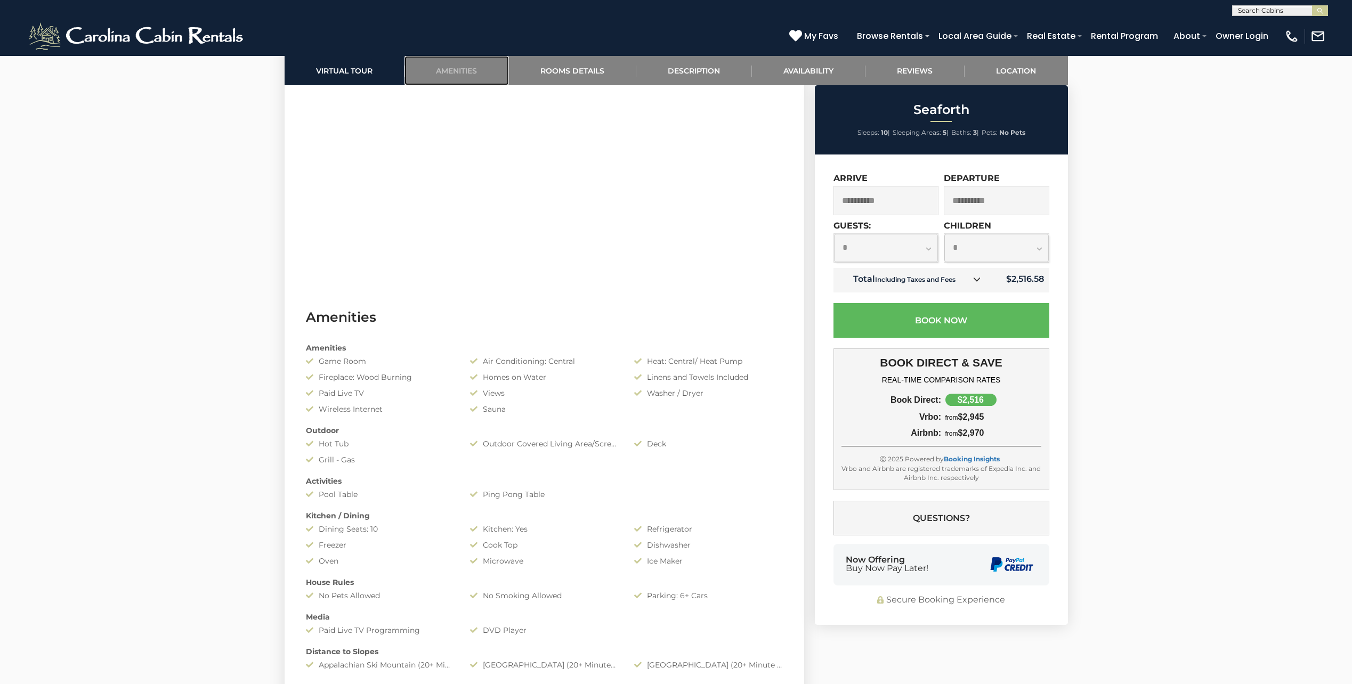
scroll to position [634, 0]
